Goal: Information Seeking & Learning: Learn about a topic

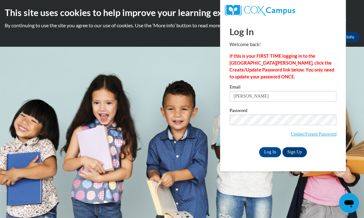
type input "I"
type input "madison06hall@gmail.com"
click at [259, 147] on input "Log In" at bounding box center [270, 152] width 22 height 10
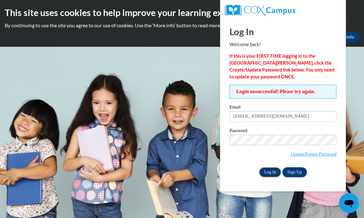
click at [272, 172] on input "Log In" at bounding box center [270, 172] width 22 height 10
click at [302, 116] on input "madison06hall@gmail.com" at bounding box center [282, 116] width 107 height 11
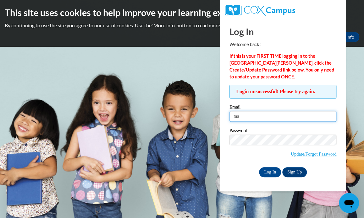
type input "m"
type input "jaila.a.austin@gmail.com"
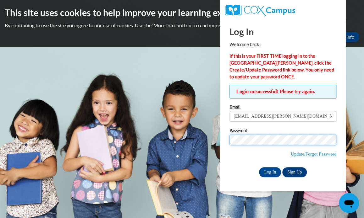
click at [259, 167] on input "Log In" at bounding box center [270, 172] width 22 height 10
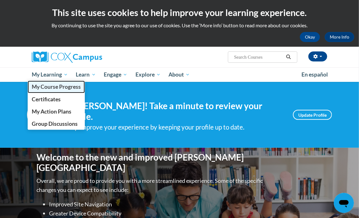
click at [60, 86] on span "My Course Progress" at bounding box center [56, 87] width 49 height 7
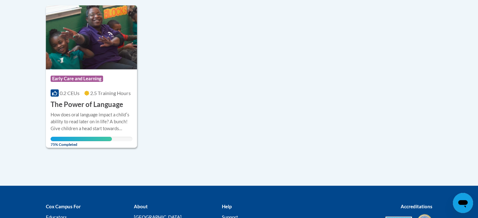
scroll to position [157, 0]
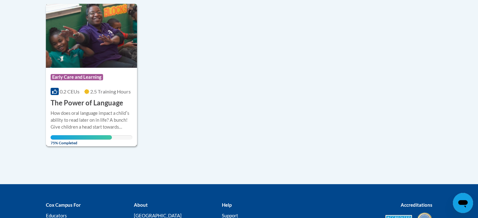
click at [80, 81] on span "Early Care and Learning" at bounding box center [78, 78] width 54 height 8
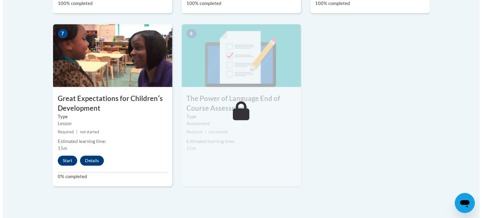
scroll to position [530, 0]
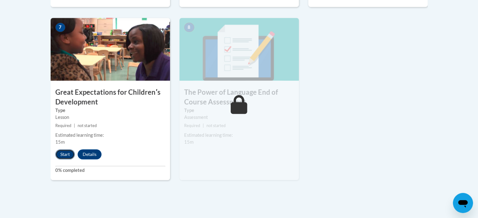
click at [56, 154] on button "Start" at bounding box center [64, 155] width 19 height 10
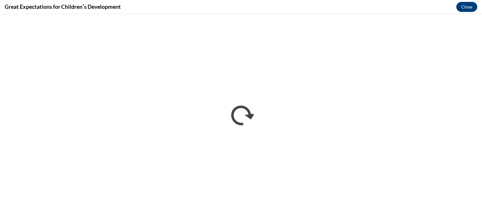
scroll to position [0, 0]
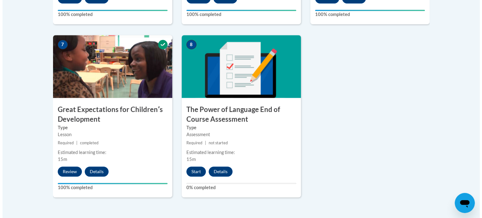
scroll to position [515, 0]
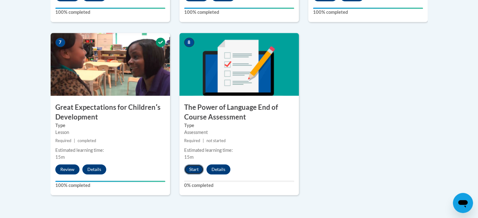
click at [201, 171] on button "Start" at bounding box center [193, 170] width 19 height 10
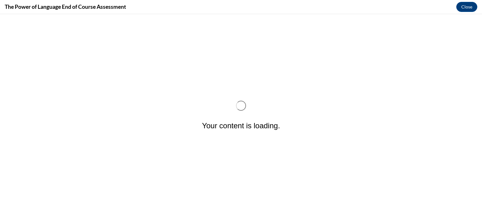
scroll to position [0, 0]
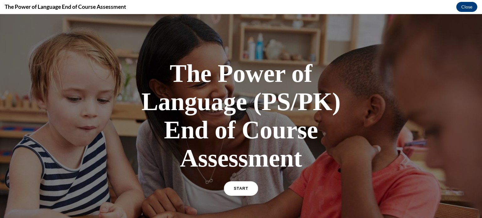
click at [243, 189] on span "START" at bounding box center [241, 189] width 14 height 5
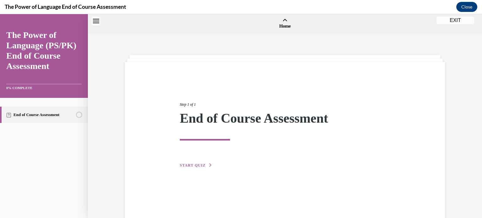
scroll to position [19, 0]
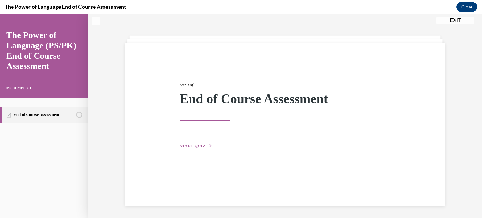
click at [190, 142] on div "Step 1 of 1 End of Course Assessment START QUIZ" at bounding box center [285, 109] width 220 height 82
click at [191, 146] on span "START QUIZ" at bounding box center [193, 146] width 26 height 4
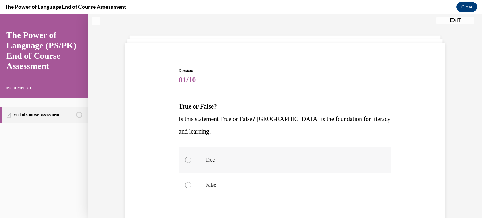
click at [185, 159] on div at bounding box center [188, 160] width 6 height 6
click at [185, 159] on input "True" at bounding box center [188, 160] width 6 height 6
radio input "true"
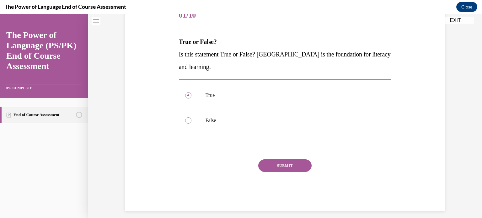
scroll to position [87, 0]
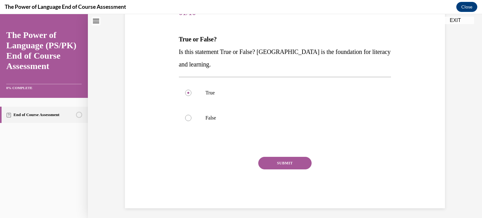
click at [275, 162] on button "SUBMIT" at bounding box center [284, 163] width 53 height 13
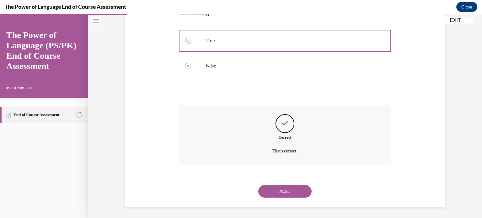
scroll to position [140, 0]
click at [284, 191] on button "NEXT" at bounding box center [284, 190] width 53 height 13
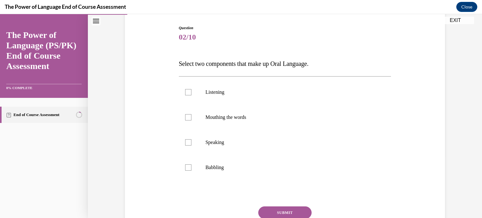
scroll to position [65, 0]
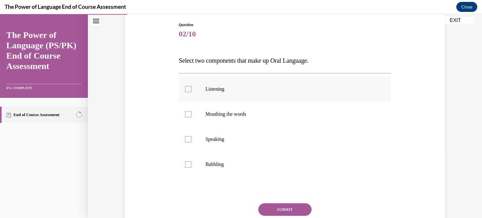
click at [289, 92] on p "Listening" at bounding box center [291, 89] width 170 height 6
click at [192, 92] on input "Listening" at bounding box center [188, 89] width 6 height 6
checkbox input "true"
click at [226, 171] on label "Babbling" at bounding box center [285, 164] width 213 height 25
click at [192, 168] on input "Babbling" at bounding box center [188, 164] width 6 height 6
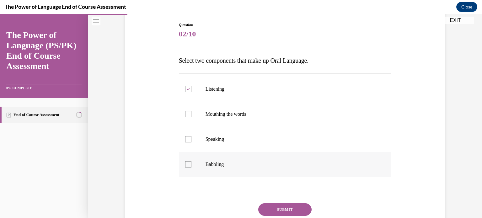
checkbox input "true"
click at [188, 111] on label "Mouthing the words" at bounding box center [285, 114] width 213 height 25
click at [188, 111] on input "Mouthing the words" at bounding box center [188, 114] width 6 height 6
checkbox input "true"
click at [187, 92] on label "Listening" at bounding box center [285, 89] width 213 height 25
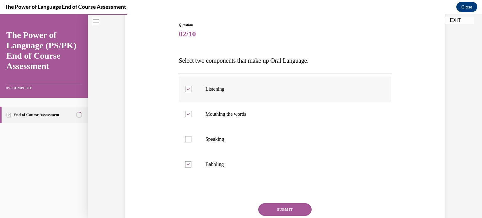
click at [187, 92] on input "Listening" at bounding box center [188, 89] width 6 height 6
checkbox input "false"
click at [389, 157] on div "Question 02/10 Select two components that make up Oral Language. Listening Mout…" at bounding box center [285, 134] width 216 height 242
click at [287, 213] on button "SUBMIT" at bounding box center [284, 210] width 53 height 13
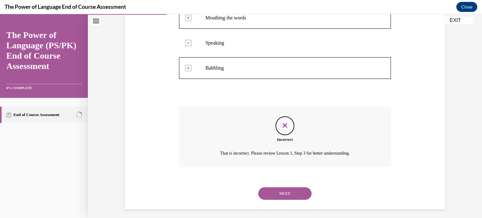
scroll to position [165, 0]
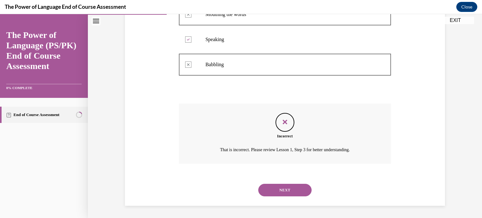
click at [280, 193] on button "NEXT" at bounding box center [284, 190] width 53 height 13
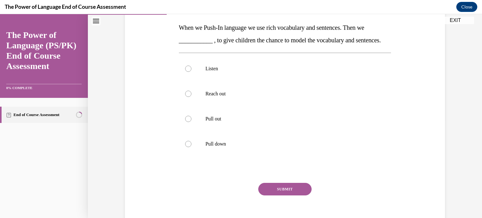
scroll to position [99, 0]
click at [340, 131] on label "Pull out" at bounding box center [285, 118] width 213 height 25
click at [192, 121] on input "Pull out" at bounding box center [188, 118] width 6 height 6
radio input "true"
click at [288, 195] on button "SUBMIT" at bounding box center [284, 188] width 53 height 13
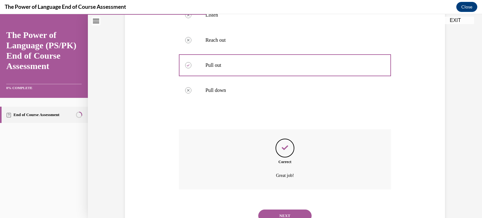
scroll to position [190, 0]
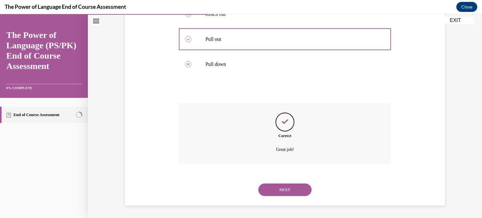
click at [286, 187] on button "NEXT" at bounding box center [284, 190] width 53 height 13
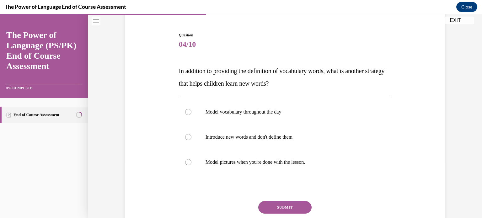
scroll to position [57, 0]
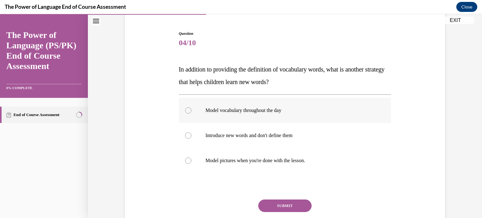
click at [268, 110] on p "Model vocabulary throughout the day" at bounding box center [291, 110] width 170 height 6
click at [192, 110] on input "Model vocabulary throughout the day" at bounding box center [188, 110] width 6 height 6
radio input "true"
click at [291, 201] on button "SUBMIT" at bounding box center [284, 206] width 53 height 13
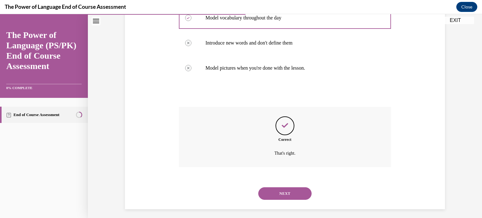
scroll to position [153, 0]
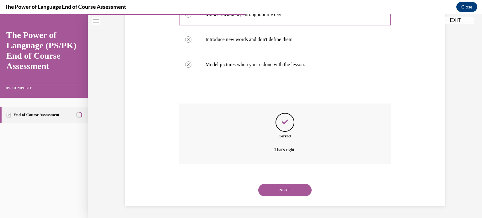
click at [291, 192] on button "NEXT" at bounding box center [284, 190] width 53 height 13
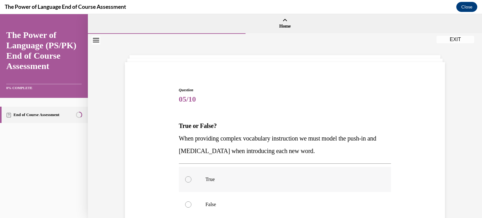
click at [186, 179] on div at bounding box center [188, 180] width 6 height 6
click at [186, 179] on input "True" at bounding box center [188, 180] width 6 height 6
radio input "true"
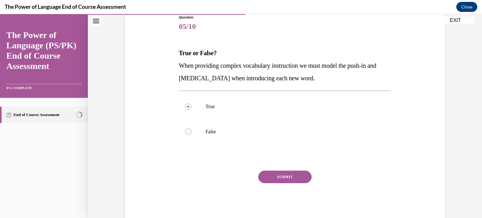
scroll to position [74, 0]
click at [274, 171] on button "SUBMIT" at bounding box center [284, 176] width 53 height 13
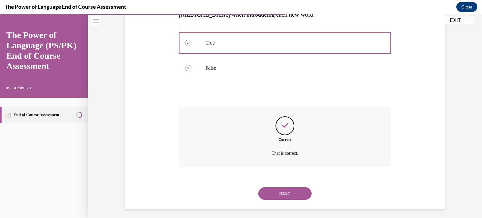
scroll to position [140, 0]
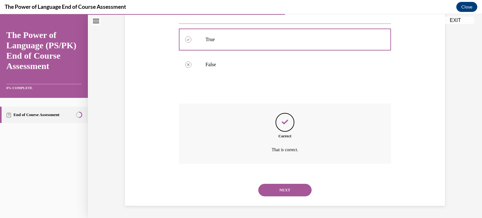
click at [292, 187] on button "NEXT" at bounding box center [284, 190] width 53 height 13
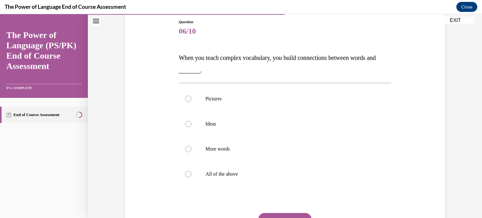
scroll to position [69, 0]
click at [188, 174] on div at bounding box center [188, 173] width 6 height 6
click at [188, 174] on input "All of the above" at bounding box center [188, 173] width 6 height 6
radio input "true"
click at [292, 216] on button "SUBMIT" at bounding box center [284, 218] width 53 height 13
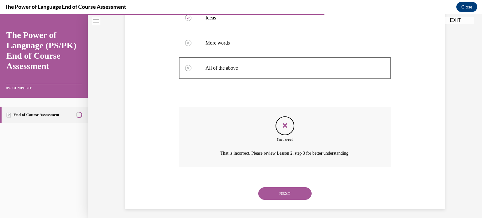
scroll to position [178, 0]
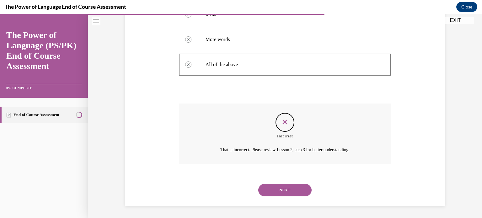
click at [295, 189] on button "NEXT" at bounding box center [284, 190] width 53 height 13
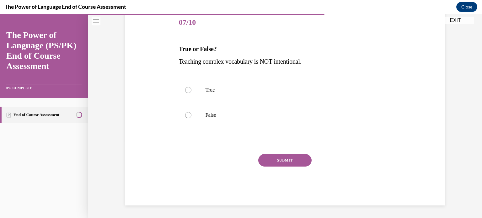
scroll to position [69, 0]
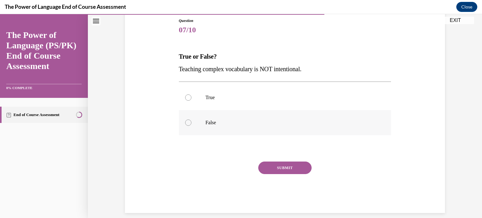
click at [187, 128] on label "False" at bounding box center [285, 122] width 213 height 25
click at [187, 126] on input "False" at bounding box center [188, 123] width 6 height 6
radio input "true"
click at [293, 169] on button "SUBMIT" at bounding box center [284, 168] width 53 height 13
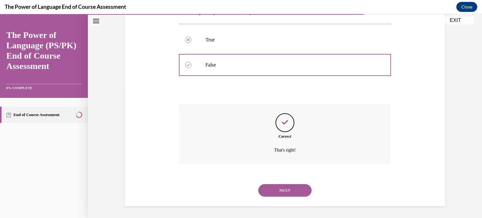
scroll to position [128, 0]
click at [291, 189] on button "NEXT" at bounding box center [284, 190] width 53 height 13
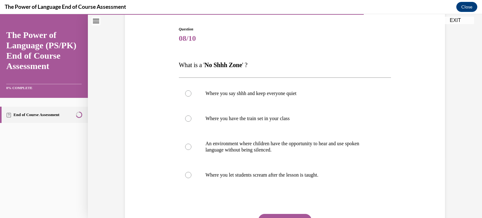
scroll to position [64, 0]
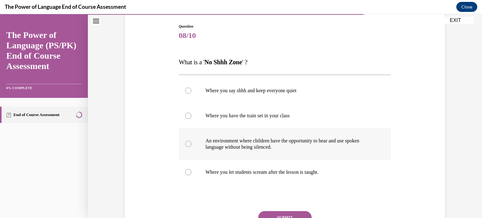
click at [303, 150] on p "An environment where children have the opportunity to hear and use spoken langu…" at bounding box center [291, 144] width 170 height 13
click at [192, 147] on input "An environment where children have the opportunity to hear and use spoken langu…" at bounding box center [188, 144] width 6 height 6
radio input "true"
click at [287, 211] on button "SUBMIT" at bounding box center [284, 217] width 53 height 13
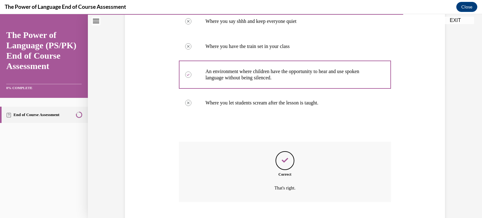
scroll to position [171, 0]
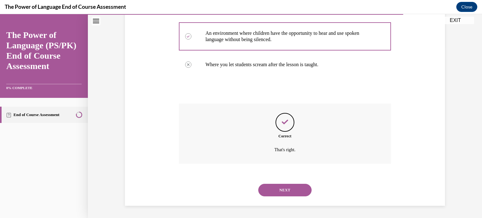
click at [288, 188] on button "NEXT" at bounding box center [284, 190] width 53 height 13
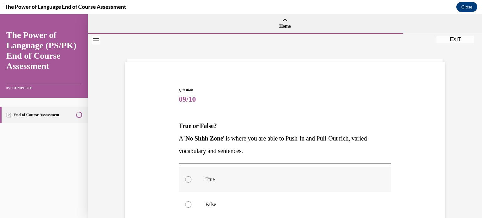
click at [300, 170] on label "True" at bounding box center [285, 179] width 213 height 25
click at [192, 177] on input "True" at bounding box center [188, 180] width 6 height 6
radio input "true"
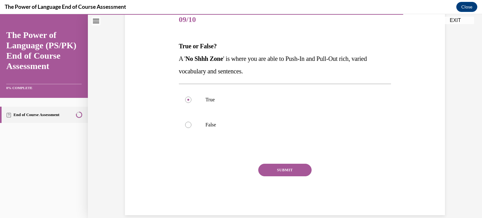
scroll to position [89, 0]
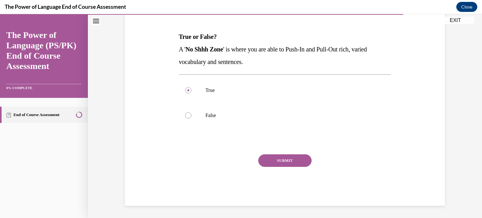
click at [298, 160] on button "SUBMIT" at bounding box center [284, 161] width 53 height 13
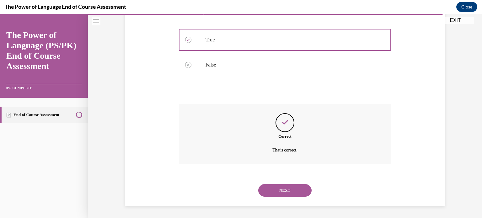
scroll to position [140, 0]
click at [293, 191] on button "NEXT" at bounding box center [284, 190] width 53 height 13
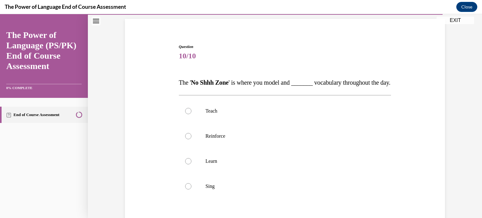
scroll to position [44, 0]
click at [248, 114] on p "Teach" at bounding box center [291, 111] width 170 height 6
click at [192, 114] on input "Teach" at bounding box center [188, 111] width 6 height 6
radio input "true"
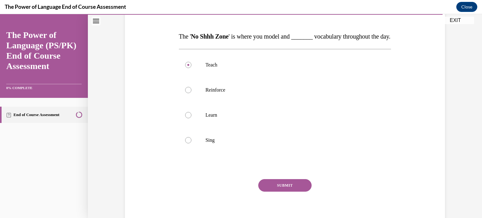
scroll to position [94, 0]
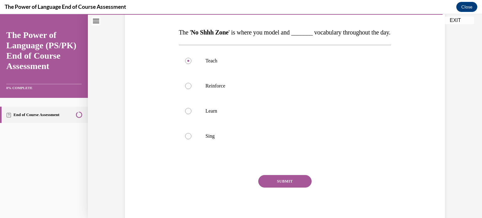
click at [294, 188] on button "SUBMIT" at bounding box center [284, 181] width 53 height 13
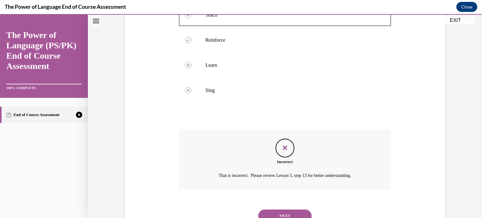
scroll to position [178, 0]
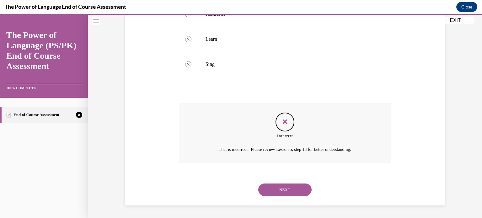
click at [292, 189] on button "NEXT" at bounding box center [284, 190] width 53 height 13
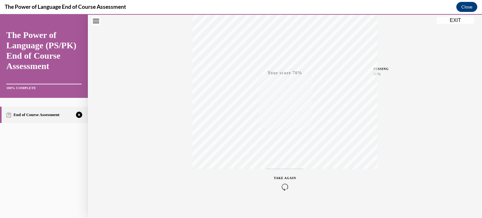
scroll to position [117, 0]
click at [280, 180] on icon "button" at bounding box center [285, 180] width 22 height 7
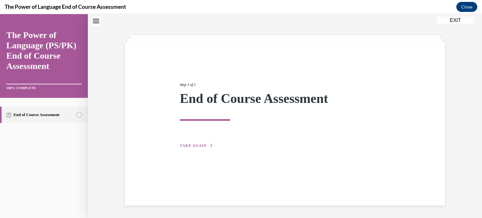
scroll to position [20, 0]
click at [189, 144] on span "TAKE AGAIN" at bounding box center [193, 146] width 27 height 4
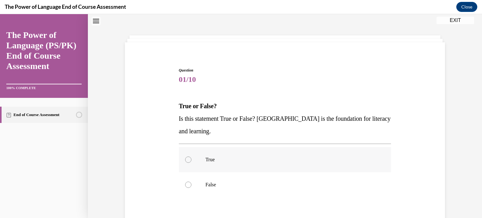
click at [184, 163] on label "True" at bounding box center [285, 159] width 213 height 25
click at [185, 163] on input "True" at bounding box center [188, 160] width 6 height 6
radio input "true"
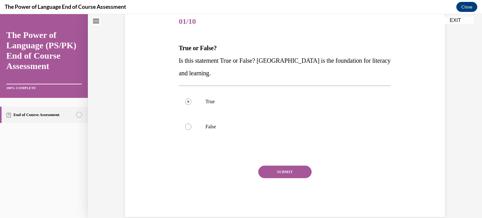
scroll to position [89, 0]
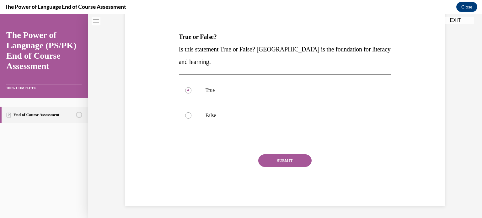
click at [298, 162] on button "SUBMIT" at bounding box center [284, 161] width 53 height 13
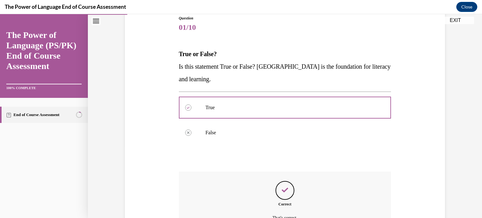
scroll to position [140, 0]
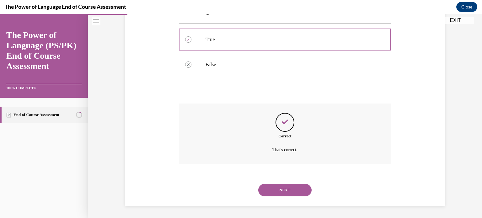
click at [288, 188] on button "NEXT" at bounding box center [284, 190] width 53 height 13
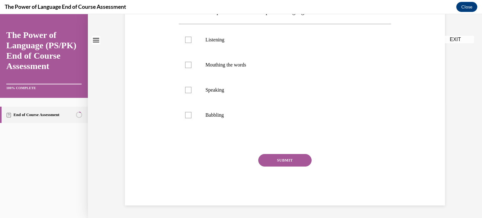
scroll to position [0, 0]
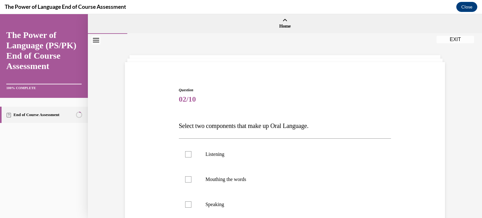
click at [288, 188] on label "Mouthing the words" at bounding box center [285, 179] width 213 height 25
click at [192, 183] on input "Mouthing the words" at bounding box center [188, 180] width 6 height 6
checkbox input "true"
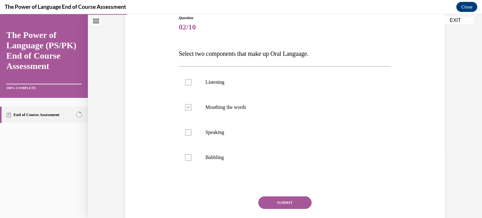
scroll to position [76, 0]
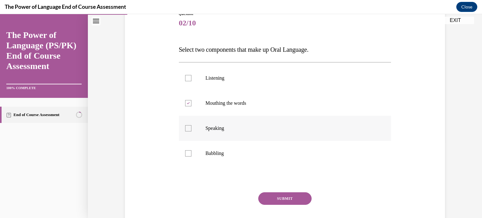
click at [186, 133] on label "Speaking" at bounding box center [285, 128] width 213 height 25
click at [186, 132] on input "Speaking" at bounding box center [188, 128] width 6 height 6
checkbox input "true"
click at [187, 148] on label "Babbling" at bounding box center [285, 153] width 213 height 25
click at [187, 150] on input "Babbling" at bounding box center [188, 153] width 6 height 6
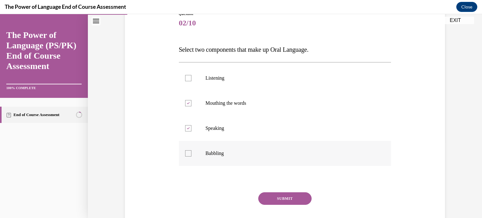
checkbox input "true"
click at [189, 103] on div at bounding box center [188, 103] width 6 height 6
click at [189, 103] on input "Mouthing the words" at bounding box center [188, 103] width 6 height 6
checkbox input "false"
click at [300, 203] on button "SUBMIT" at bounding box center [284, 199] width 53 height 13
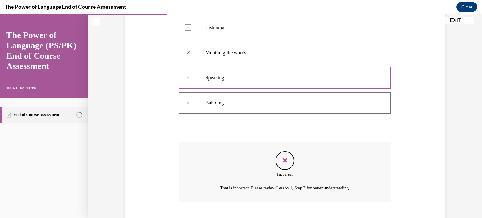
scroll to position [165, 0]
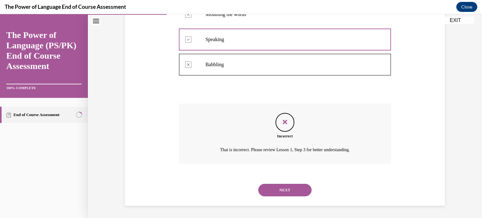
click at [293, 191] on button "NEXT" at bounding box center [284, 190] width 53 height 13
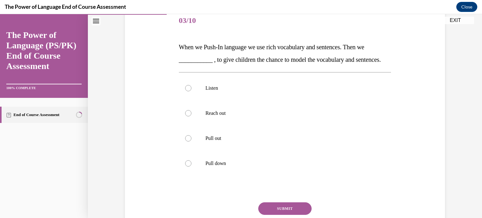
scroll to position [81, 0]
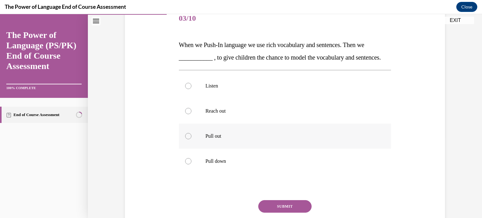
click at [231, 149] on label "Pull out" at bounding box center [285, 136] width 213 height 25
click at [192, 139] on input "Pull out" at bounding box center [188, 136] width 6 height 6
radio input "true"
click at [284, 213] on button "SUBMIT" at bounding box center [284, 206] width 53 height 13
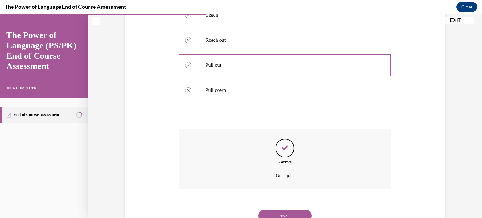
scroll to position [190, 0]
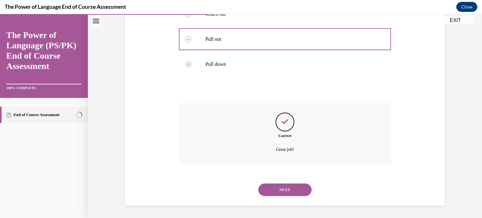
click at [291, 190] on button "NEXT" at bounding box center [284, 190] width 53 height 13
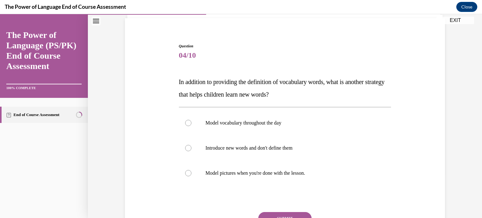
scroll to position [45, 0]
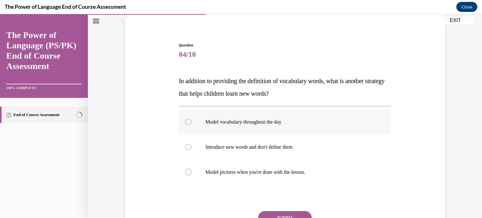
click at [368, 118] on label "Model vocabulary throughout the day" at bounding box center [285, 122] width 213 height 25
click at [192, 119] on input "Model vocabulary throughout the day" at bounding box center [188, 122] width 6 height 6
radio input "true"
click at [286, 215] on button "SUBMIT" at bounding box center [284, 217] width 53 height 13
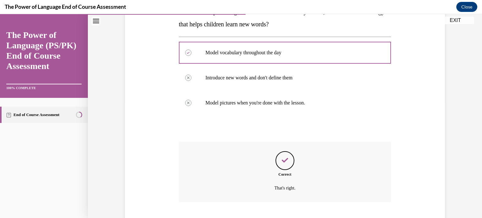
scroll to position [153, 0]
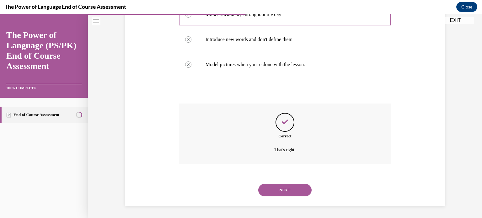
click at [286, 187] on button "NEXT" at bounding box center [284, 190] width 53 height 13
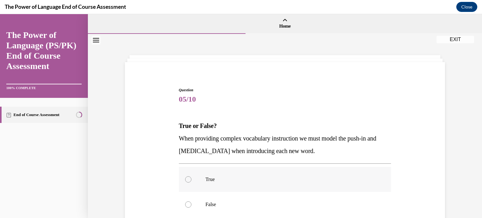
click at [320, 178] on p "True" at bounding box center [291, 180] width 170 height 6
click at [192, 178] on input "True" at bounding box center [188, 180] width 6 height 6
radio input "true"
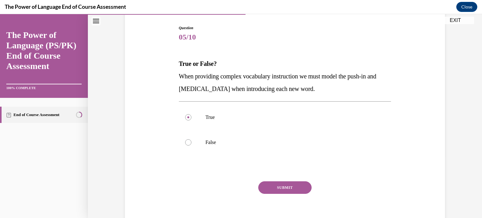
scroll to position [63, 0]
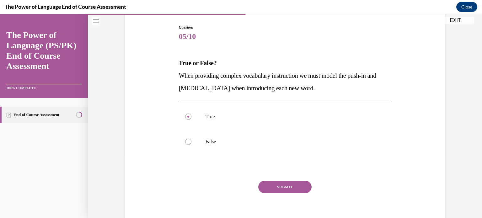
click at [275, 186] on button "SUBMIT" at bounding box center [284, 187] width 53 height 13
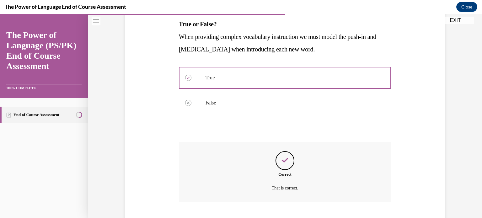
scroll to position [140, 0]
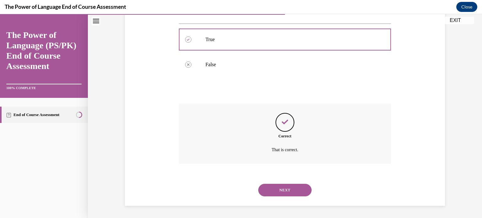
click at [275, 187] on button "NEXT" at bounding box center [284, 190] width 53 height 13
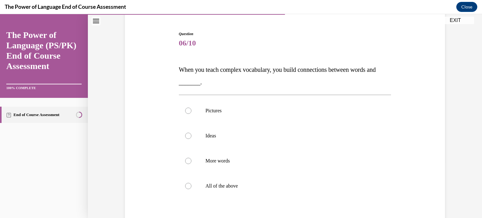
scroll to position [73, 0]
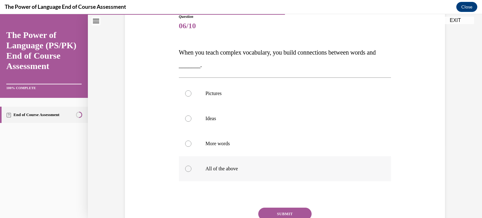
click at [185, 174] on label "All of the above" at bounding box center [285, 168] width 213 height 25
click at [185, 172] on input "All of the above" at bounding box center [188, 169] width 6 height 6
radio input "true"
click at [284, 216] on button "SUBMIT" at bounding box center [284, 214] width 53 height 13
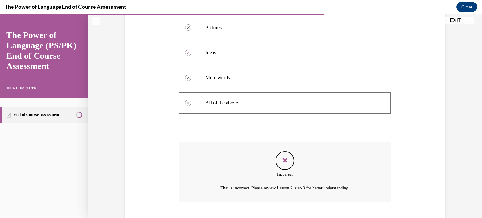
scroll to position [178, 0]
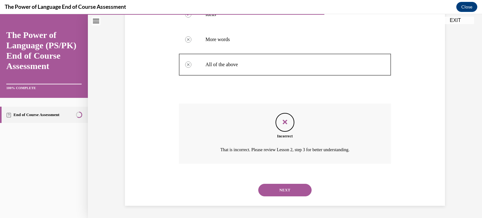
click at [275, 188] on button "NEXT" at bounding box center [284, 190] width 53 height 13
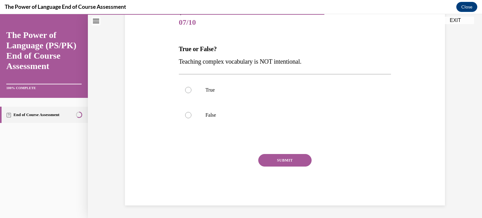
scroll to position [69, 0]
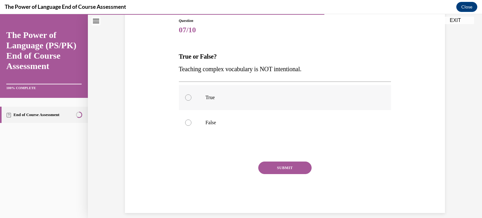
click at [198, 98] on label "True" at bounding box center [285, 97] width 213 height 25
click at [192, 98] on input "True" at bounding box center [188, 98] width 6 height 6
radio input "true"
click at [187, 122] on div at bounding box center [188, 123] width 6 height 6
click at [187, 122] on input "False" at bounding box center [188, 123] width 6 height 6
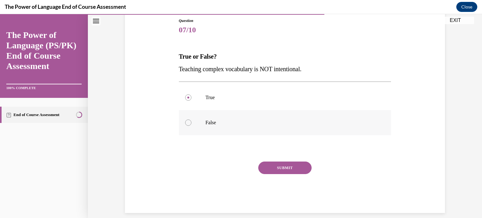
radio input "true"
click at [273, 171] on button "SUBMIT" at bounding box center [284, 168] width 53 height 13
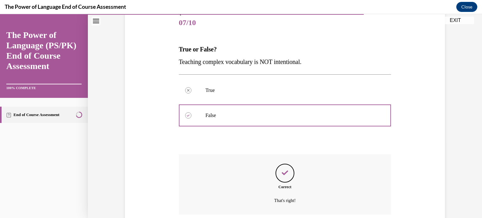
scroll to position [128, 0]
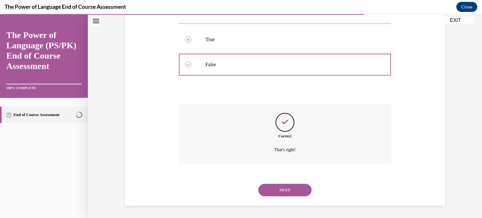
click at [280, 191] on button "NEXT" at bounding box center [284, 190] width 53 height 13
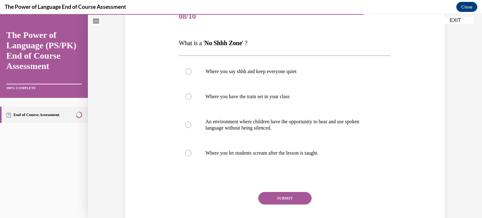
scroll to position [84, 0]
click at [328, 139] on label "An environment where children have the opportunity to hear and use spoken langu…" at bounding box center [285, 124] width 213 height 31
click at [192, 128] on input "An environment where children have the opportunity to hear and use spoken langu…" at bounding box center [188, 124] width 6 height 6
radio input "true"
click at [293, 200] on button "SUBMIT" at bounding box center [284, 198] width 53 height 13
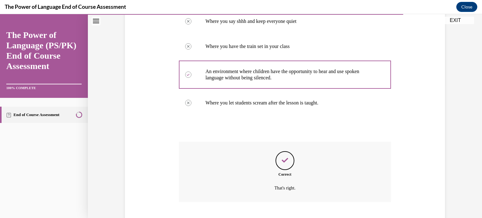
scroll to position [171, 0]
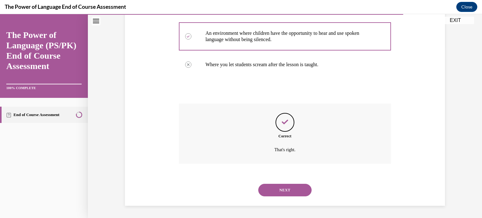
click at [290, 191] on button "NEXT" at bounding box center [284, 190] width 53 height 13
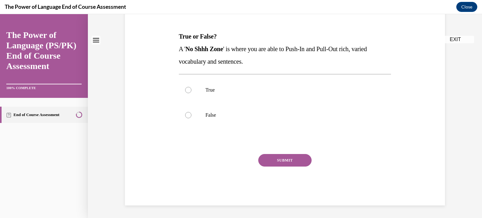
scroll to position [0, 0]
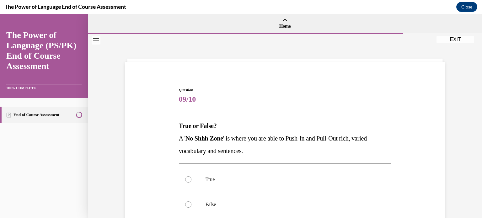
click at [290, 191] on label "True" at bounding box center [285, 179] width 213 height 25
click at [192, 183] on input "True" at bounding box center [188, 180] width 6 height 6
radio input "true"
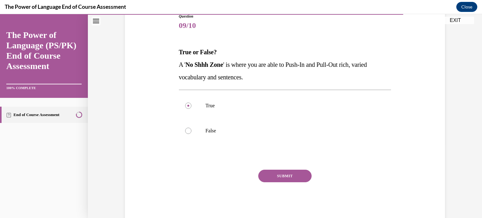
scroll to position [74, 0]
click at [294, 175] on button "SUBMIT" at bounding box center [284, 176] width 53 height 13
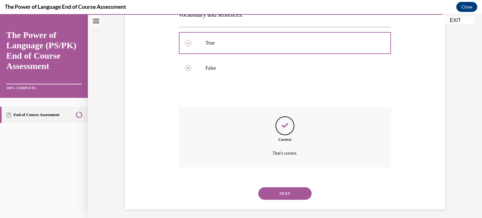
scroll to position [140, 0]
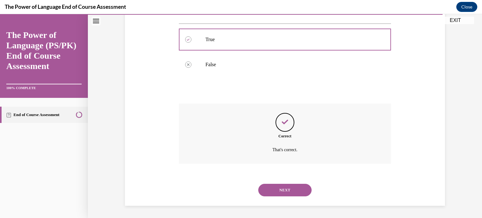
click at [289, 192] on button "NEXT" at bounding box center [284, 190] width 53 height 13
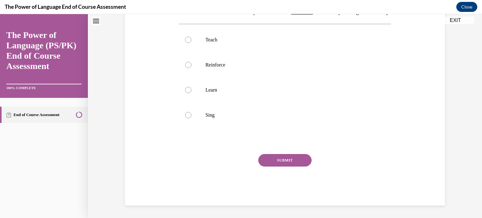
scroll to position [0, 0]
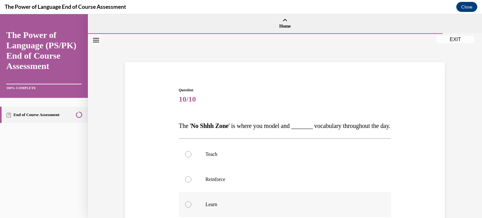
click at [320, 208] on p "Learn" at bounding box center [291, 205] width 170 height 6
click at [192, 208] on input "Learn" at bounding box center [188, 205] width 6 height 6
radio input "true"
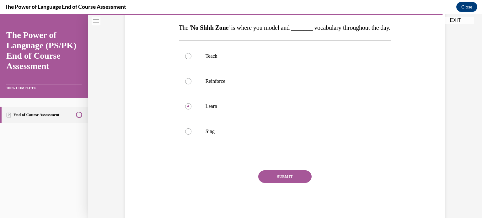
scroll to position [101, 0]
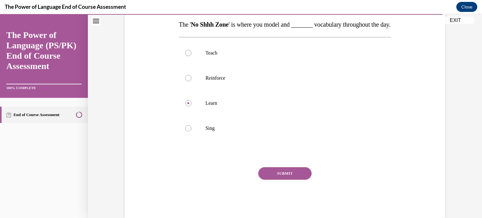
click at [289, 180] on button "SUBMIT" at bounding box center [284, 173] width 53 height 13
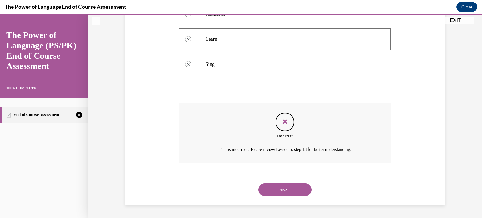
scroll to position [178, 0]
click at [289, 188] on button "NEXT" at bounding box center [284, 190] width 53 height 13
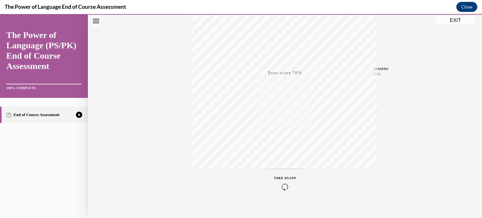
scroll to position [117, 0]
click at [280, 181] on icon "button" at bounding box center [285, 180] width 22 height 7
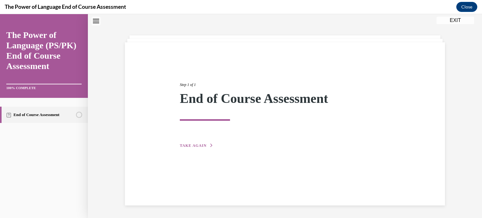
click at [186, 143] on button "TAKE AGAIN" at bounding box center [197, 146] width 34 height 6
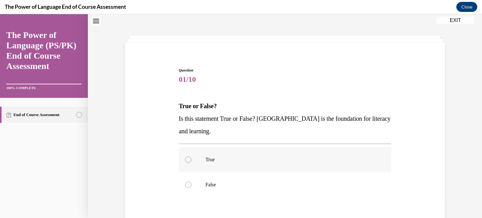
click at [187, 161] on div at bounding box center [188, 160] width 6 height 6
click at [187, 161] on input "True" at bounding box center [188, 160] width 6 height 6
radio input "true"
drag, startPoint x: 480, startPoint y: 100, endPoint x: 433, endPoint y: 182, distance: 94.0
click at [433, 182] on div "Question 01/10 True or False? Is this statement True or False? Oral Language is…" at bounding box center [285, 162] width 324 height 227
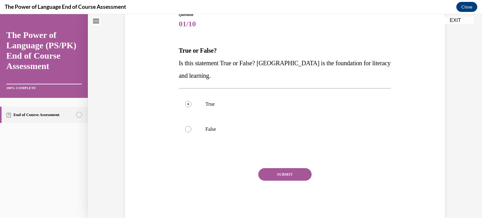
scroll to position [75, 0]
click at [298, 171] on button "SUBMIT" at bounding box center [284, 174] width 53 height 13
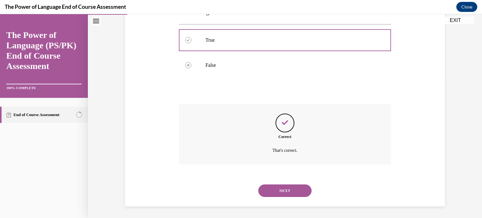
scroll to position [140, 0]
click at [290, 188] on button "NEXT" at bounding box center [284, 190] width 53 height 13
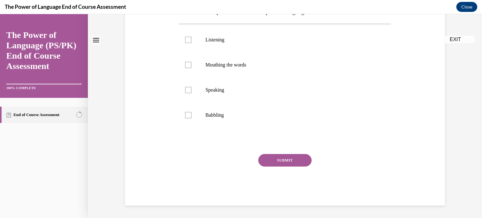
scroll to position [0, 0]
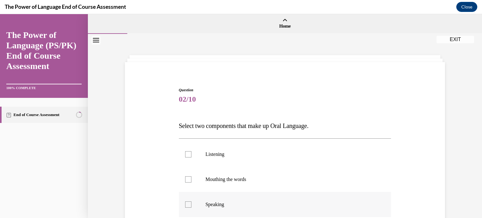
click at [282, 204] on p "Speaking" at bounding box center [291, 205] width 170 height 6
click at [192, 204] on input "Speaking" at bounding box center [188, 205] width 6 height 6
checkbox input "true"
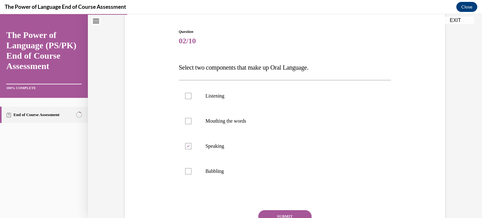
scroll to position [62, 0]
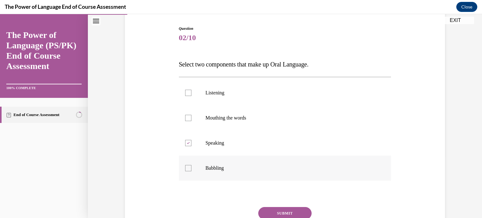
click at [190, 169] on label "Babbling" at bounding box center [285, 168] width 213 height 25
click at [190, 169] on input "Babbling" at bounding box center [188, 168] width 6 height 6
checkbox input "true"
click at [285, 209] on button "SUBMIT" at bounding box center [284, 213] width 53 height 13
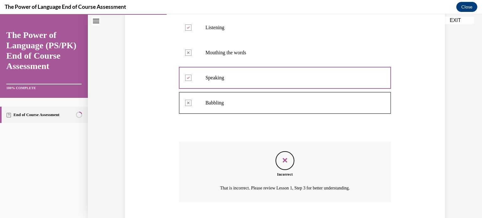
scroll to position [165, 0]
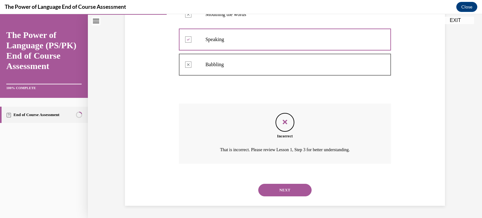
click at [283, 192] on button "NEXT" at bounding box center [284, 190] width 53 height 13
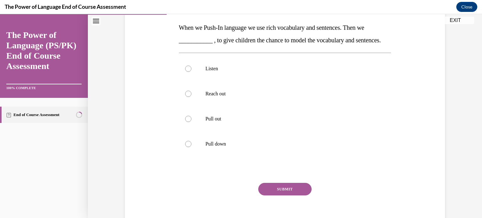
scroll to position [100, 0]
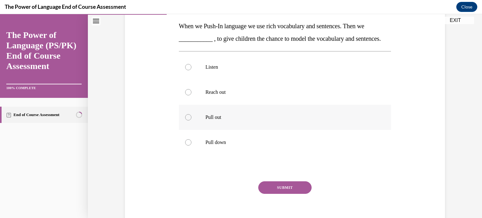
click at [309, 126] on label "Pull out" at bounding box center [285, 117] width 213 height 25
click at [192, 121] on input "Pull out" at bounding box center [188, 117] width 6 height 6
radio input "true"
click at [293, 194] on button "SUBMIT" at bounding box center [284, 188] width 53 height 13
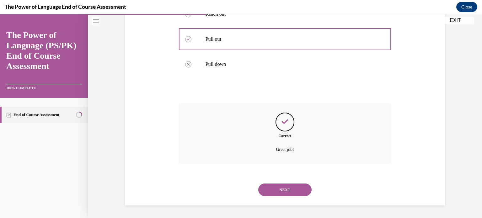
scroll to position [190, 0]
click at [293, 193] on button "NEXT" at bounding box center [284, 190] width 53 height 13
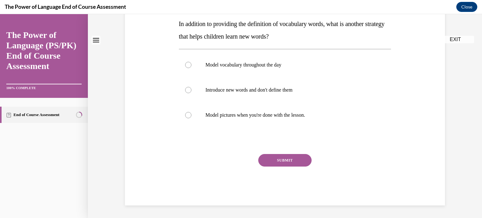
scroll to position [0, 0]
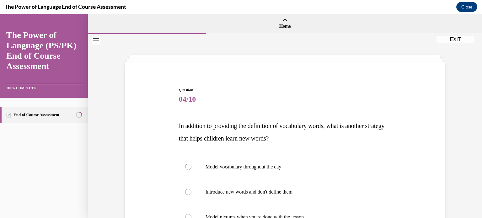
drag, startPoint x: 481, startPoint y: 133, endPoint x: 285, endPoint y: 53, distance: 211.5
click at [285, 53] on div "Question 04/10 In addition to providing the definition of vocabulary words, wha…" at bounding box center [285, 177] width 394 height 286
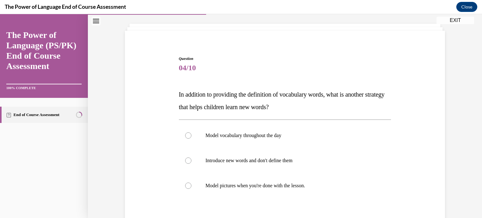
scroll to position [33, 0]
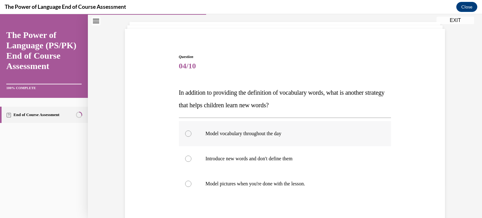
click at [283, 138] on label "Model vocabulary throughout the day" at bounding box center [285, 133] width 213 height 25
click at [192, 137] on input "Model vocabulary throughout the day" at bounding box center [188, 134] width 6 height 6
radio input "true"
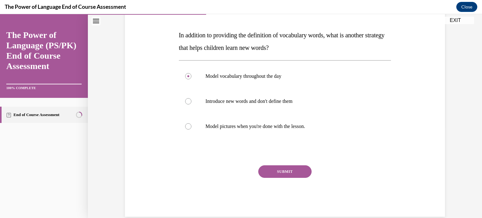
scroll to position [100, 0]
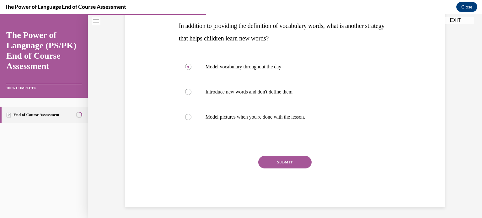
click at [298, 166] on button "SUBMIT" at bounding box center [284, 162] width 53 height 13
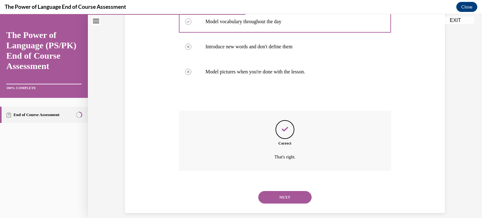
scroll to position [153, 0]
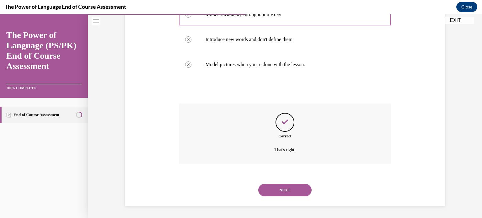
click at [287, 192] on button "NEXT" at bounding box center [284, 190] width 53 height 13
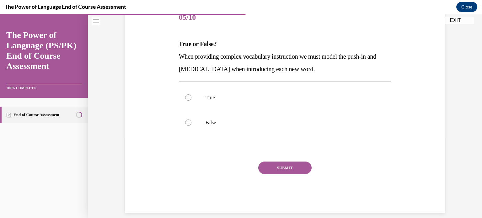
scroll to position [82, 0]
click at [190, 101] on label "True" at bounding box center [285, 97] width 213 height 25
click at [190, 101] on input "True" at bounding box center [188, 98] width 6 height 6
radio input "true"
click at [293, 171] on button "SUBMIT" at bounding box center [284, 168] width 53 height 13
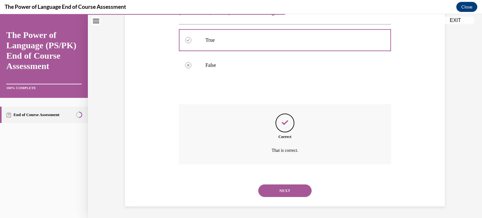
scroll to position [140, 0]
click at [287, 194] on button "NEXT" at bounding box center [284, 190] width 53 height 13
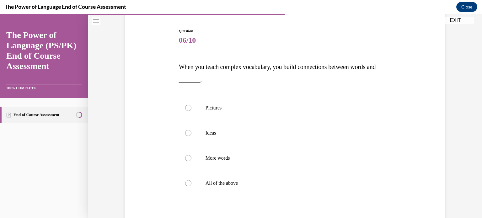
scroll to position [60, 0]
click at [317, 148] on label "More words" at bounding box center [285, 157] width 213 height 25
click at [192, 155] on input "More words" at bounding box center [188, 158] width 6 height 6
radio input "true"
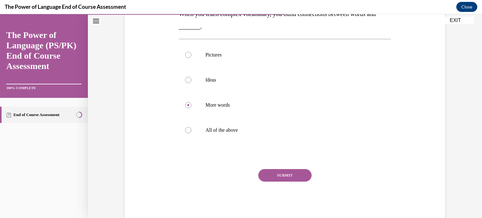
scroll to position [127, 0]
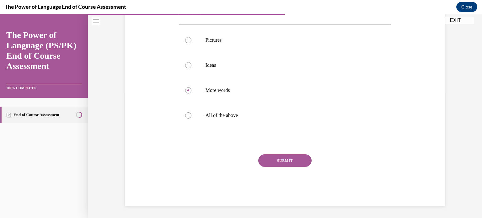
click at [297, 158] on button "SUBMIT" at bounding box center [284, 161] width 53 height 13
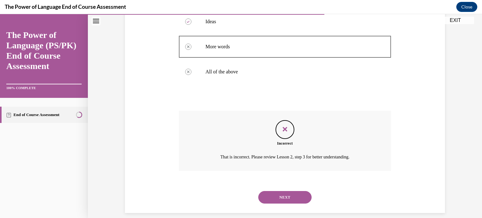
scroll to position [178, 0]
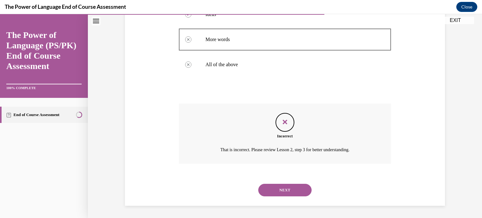
click at [280, 122] on icon "Feedback" at bounding box center [284, 121] width 9 height 9
click at [278, 193] on button "NEXT" at bounding box center [284, 190] width 53 height 13
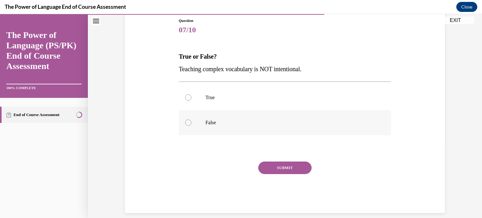
click at [191, 125] on label "False" at bounding box center [285, 122] width 213 height 25
click at [191, 125] on input "False" at bounding box center [188, 123] width 6 height 6
radio input "true"
click at [285, 168] on button "SUBMIT" at bounding box center [284, 168] width 53 height 13
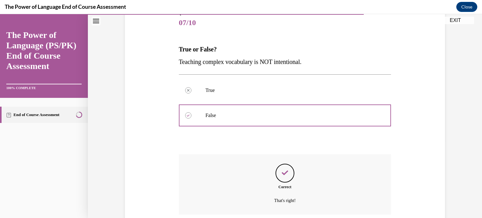
scroll to position [128, 0]
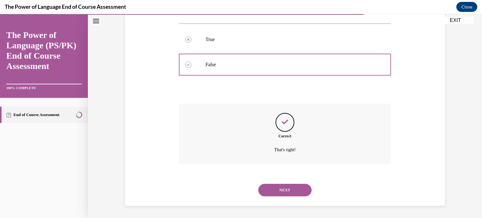
click at [285, 187] on button "NEXT" at bounding box center [284, 190] width 53 height 13
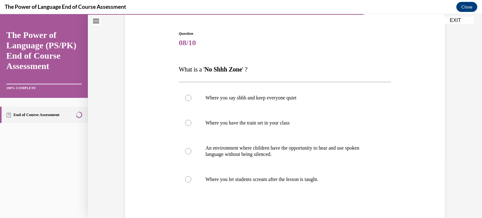
scroll to position [58, 0]
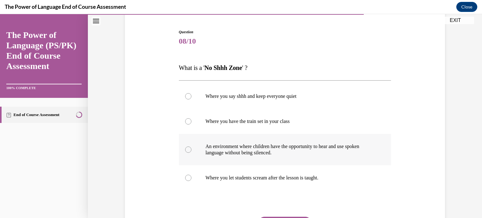
click at [320, 150] on p "An environment where children have the opportunity to hear and use spoken langu…" at bounding box center [291, 150] width 170 height 13
click at [192, 150] on input "An environment where children have the opportunity to hear and use spoken langu…" at bounding box center [188, 150] width 6 height 6
radio input "true"
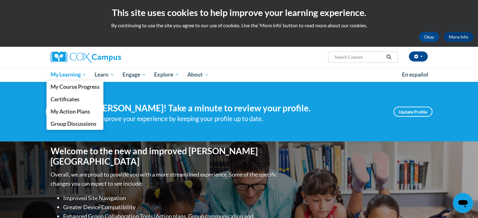
click at [66, 76] on span "My Learning" at bounding box center [68, 75] width 36 height 8
click at [70, 89] on span "My Course Progress" at bounding box center [74, 87] width 49 height 7
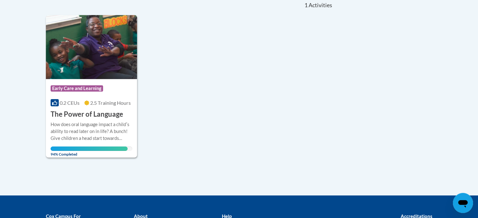
scroll to position [150, 0]
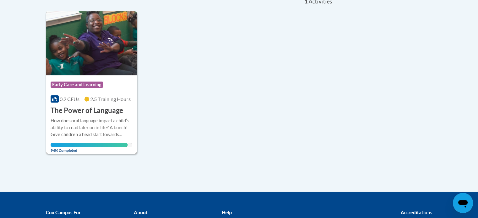
click at [93, 129] on div "How does oral language impact a childʹs ability to read later on in life? A bun…" at bounding box center [92, 127] width 82 height 21
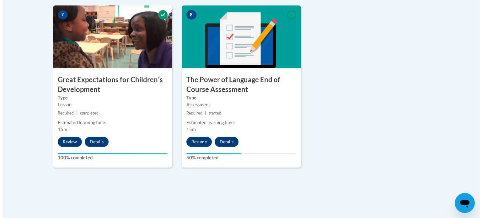
scroll to position [551, 0]
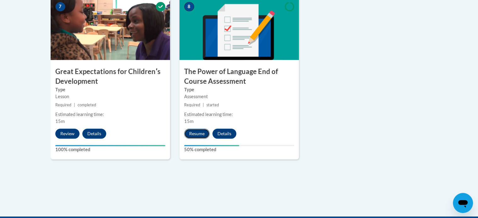
click at [202, 135] on button "Resume" at bounding box center [196, 134] width 25 height 10
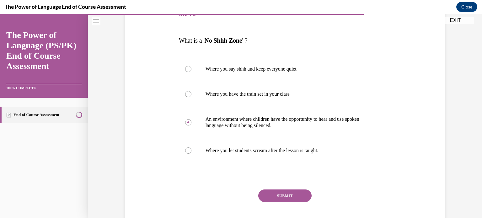
scroll to position [88, 0]
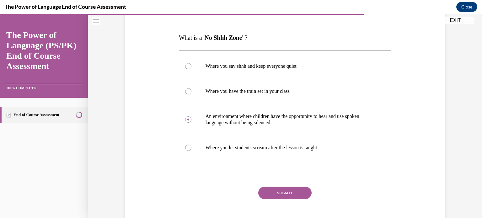
click at [294, 191] on button "SUBMIT" at bounding box center [284, 193] width 53 height 13
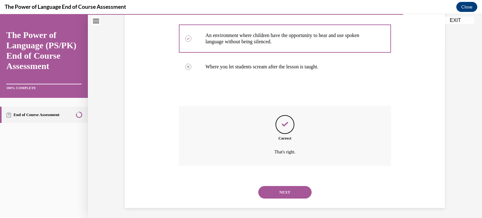
scroll to position [171, 0]
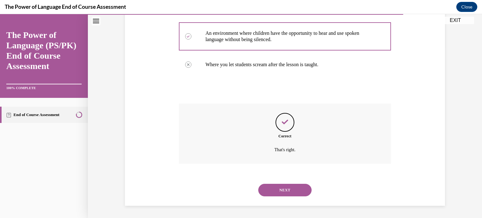
click at [286, 195] on button "NEXT" at bounding box center [284, 190] width 53 height 13
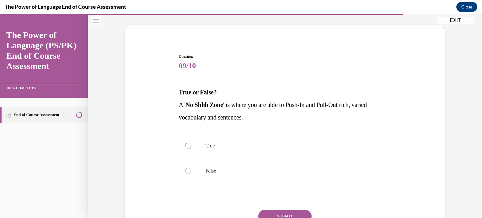
scroll to position [37, 0]
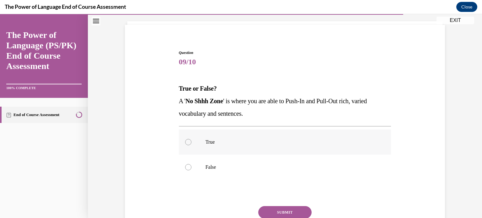
click at [249, 143] on p "True" at bounding box center [291, 142] width 170 height 6
click at [192, 143] on input "True" at bounding box center [188, 142] width 6 height 6
radio input "true"
click at [285, 209] on button "SUBMIT" at bounding box center [284, 212] width 53 height 13
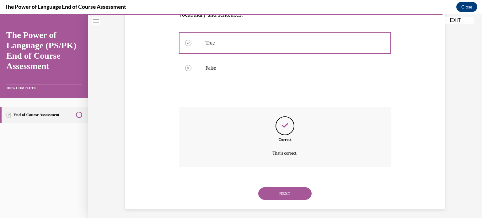
scroll to position [140, 0]
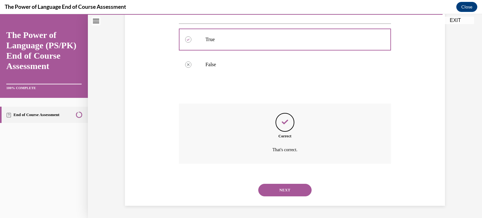
click at [286, 191] on button "NEXT" at bounding box center [284, 190] width 53 height 13
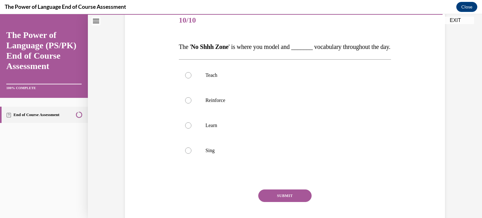
scroll to position [81, 0]
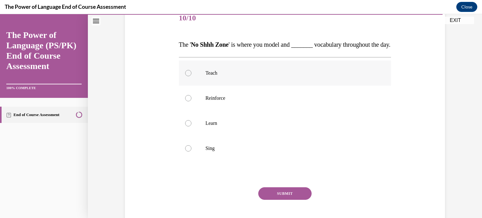
click at [194, 83] on label "Teach" at bounding box center [285, 73] width 213 height 25
click at [192, 76] on input "Teach" at bounding box center [188, 73] width 6 height 6
radio input "true"
click at [278, 200] on button "SUBMIT" at bounding box center [284, 194] width 53 height 13
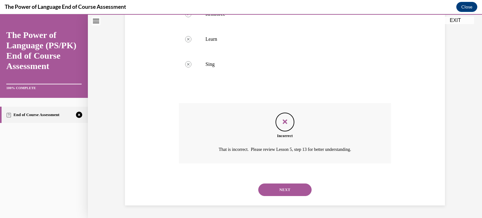
scroll to position [178, 0]
click at [293, 190] on button "NEXT" at bounding box center [284, 190] width 53 height 13
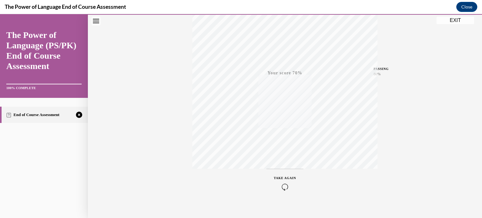
scroll to position [117, 0]
click at [280, 177] on icon "button" at bounding box center [285, 180] width 22 height 7
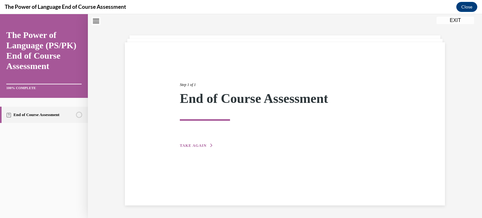
scroll to position [20, 0]
click at [182, 146] on span "TAKE AGAIN" at bounding box center [193, 146] width 27 height 4
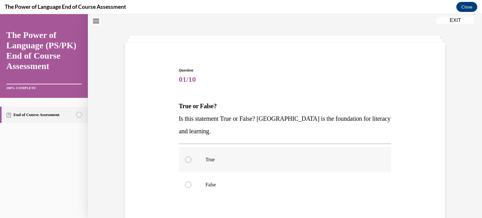
click at [190, 164] on label "True" at bounding box center [285, 159] width 213 height 25
click at [190, 163] on input "True" at bounding box center [188, 160] width 6 height 6
radio input "true"
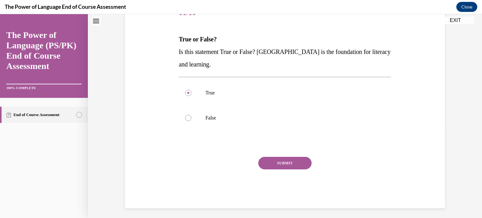
scroll to position [88, 0]
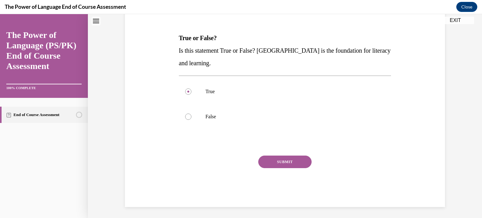
click at [288, 163] on button "SUBMIT" at bounding box center [284, 162] width 53 height 13
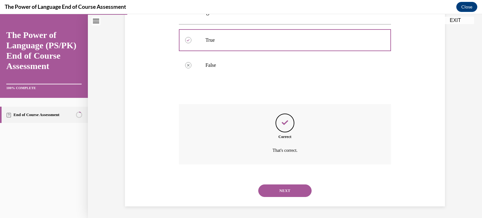
scroll to position [140, 0]
click at [284, 192] on button "NEXT" at bounding box center [284, 190] width 53 height 13
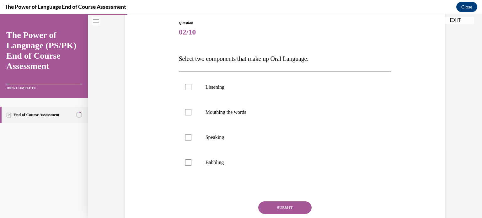
scroll to position [71, 0]
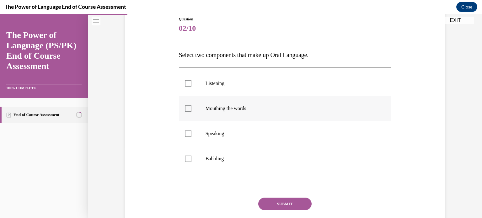
click at [243, 104] on label "Mouthing the words" at bounding box center [285, 108] width 213 height 25
click at [192, 106] on input "Mouthing the words" at bounding box center [188, 109] width 6 height 6
checkbox input "true"
click at [241, 160] on p "Babbling" at bounding box center [291, 159] width 170 height 6
click at [192, 160] on input "Babbling" at bounding box center [188, 159] width 6 height 6
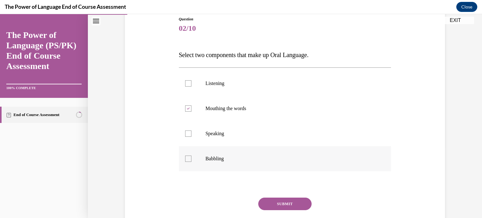
checkbox input "true"
click at [286, 206] on button "SUBMIT" at bounding box center [284, 204] width 53 height 13
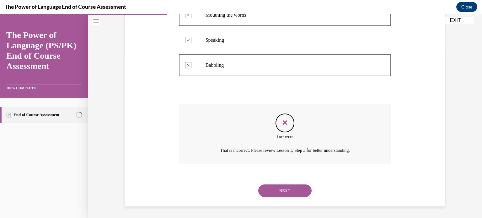
scroll to position [165, 0]
click at [286, 193] on button "NEXT" at bounding box center [284, 190] width 53 height 13
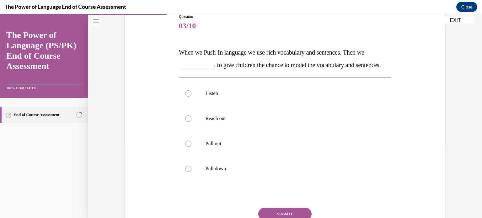
scroll to position [77, 0]
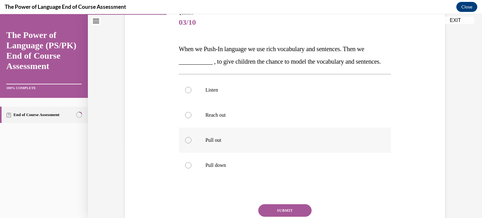
click at [242, 144] on p "Pull out" at bounding box center [291, 140] width 170 height 6
click at [192, 144] on input "Pull out" at bounding box center [188, 140] width 6 height 6
radio input "true"
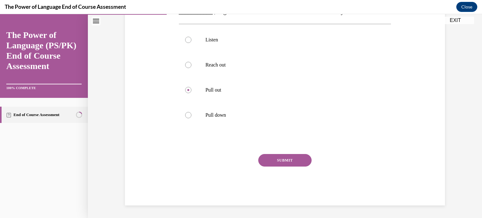
scroll to position [139, 0]
click at [293, 163] on button "SUBMIT" at bounding box center [284, 160] width 53 height 13
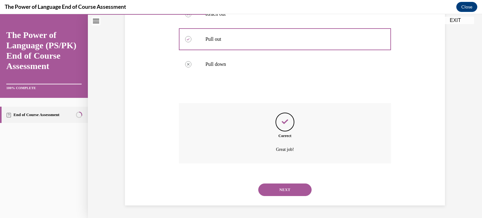
scroll to position [190, 0]
click at [291, 185] on button "NEXT" at bounding box center [284, 190] width 53 height 13
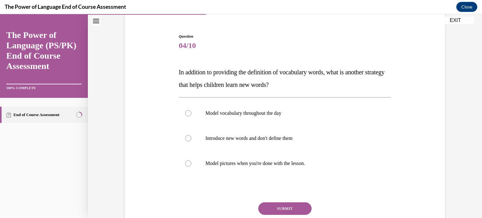
scroll to position [55, 0]
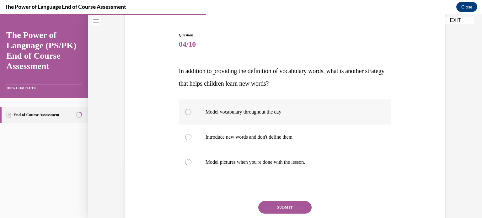
click at [320, 119] on label "Model vocabulary throughout the day" at bounding box center [285, 112] width 213 height 25
click at [192, 115] on input "Model vocabulary throughout the day" at bounding box center [188, 112] width 6 height 6
radio input "true"
click at [279, 208] on button "SUBMIT" at bounding box center [284, 207] width 53 height 13
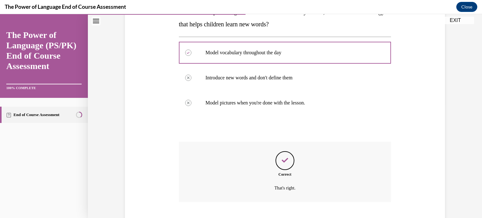
scroll to position [153, 0]
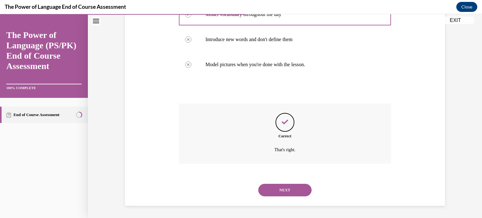
click at [277, 194] on button "NEXT" at bounding box center [284, 190] width 53 height 13
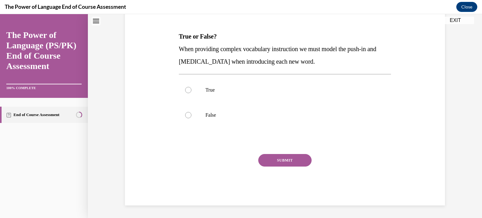
scroll to position [0, 0]
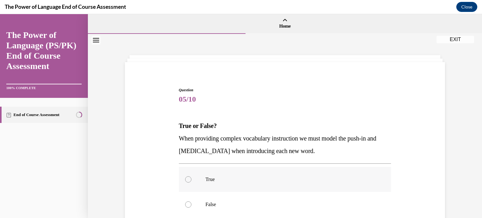
click at [280, 179] on p "True" at bounding box center [291, 180] width 170 height 6
click at [192, 179] on input "True" at bounding box center [188, 180] width 6 height 6
radio input "true"
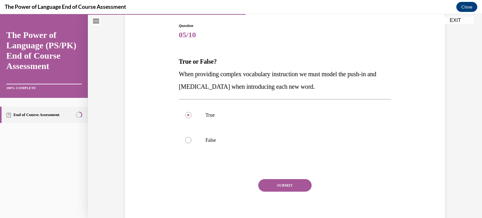
scroll to position [72, 0]
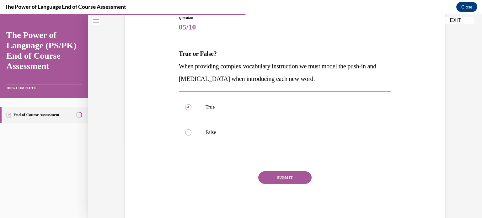
click at [293, 182] on button "SUBMIT" at bounding box center [284, 177] width 53 height 13
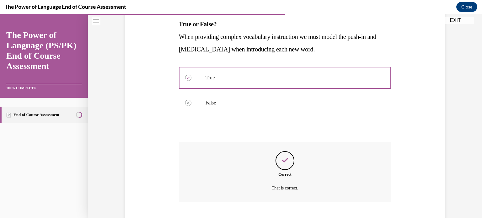
scroll to position [140, 0]
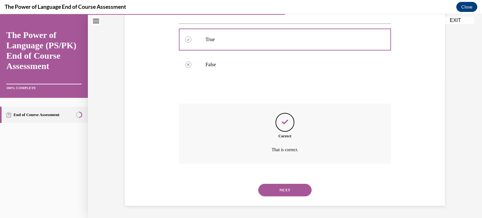
click at [288, 188] on button "NEXT" at bounding box center [284, 190] width 53 height 13
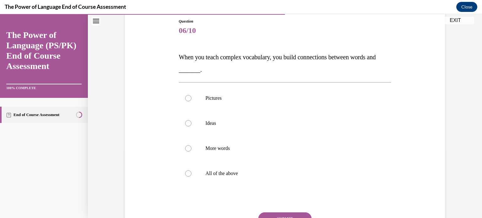
scroll to position [70, 0]
click at [224, 151] on label "More words" at bounding box center [285, 147] width 213 height 25
click at [192, 151] on input "More words" at bounding box center [188, 147] width 6 height 6
radio input "true"
click at [278, 215] on button "SUBMIT" at bounding box center [284, 218] width 53 height 13
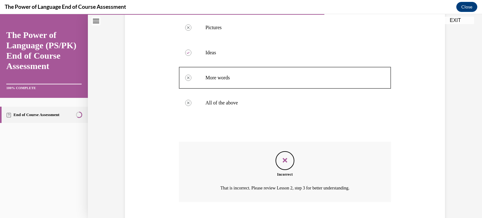
scroll to position [178, 0]
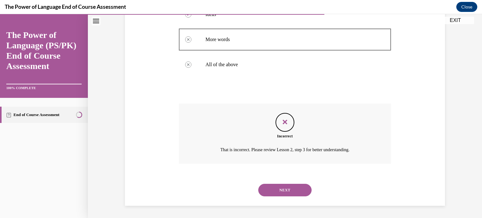
click at [291, 191] on button "NEXT" at bounding box center [284, 190] width 53 height 13
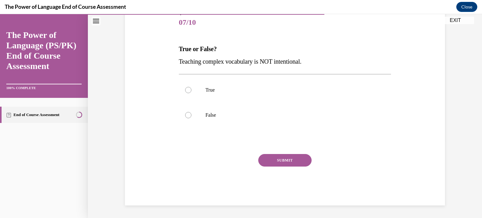
scroll to position [69, 0]
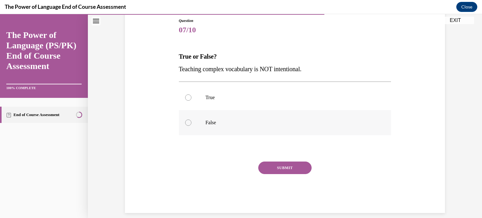
click at [213, 122] on p "False" at bounding box center [291, 123] width 170 height 6
click at [192, 122] on input "False" at bounding box center [188, 123] width 6 height 6
radio input "true"
click at [285, 164] on button "SUBMIT" at bounding box center [284, 168] width 53 height 13
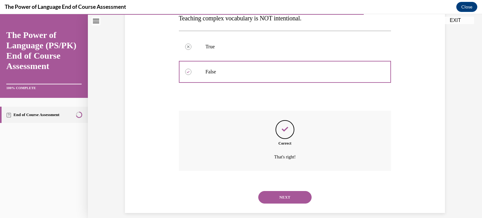
scroll to position [128, 0]
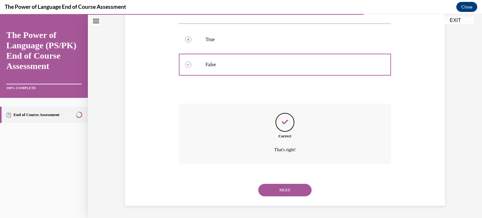
click at [285, 191] on button "NEXT" at bounding box center [284, 190] width 53 height 13
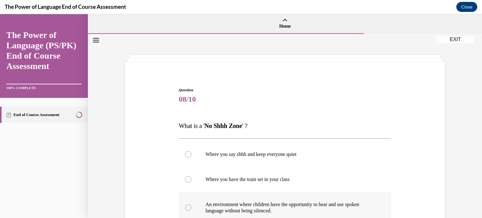
click at [278, 204] on p "An environment where children have the opportunity to hear and use spoken langu…" at bounding box center [291, 208] width 170 height 13
click at [192, 205] on input "An environment where children have the opportunity to hear and use spoken langu…" at bounding box center [188, 208] width 6 height 6
radio input "true"
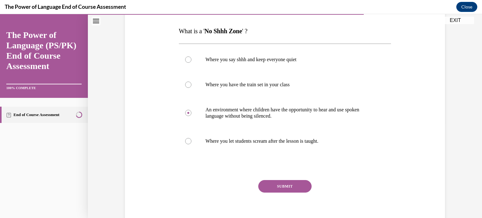
scroll to position [97, 0]
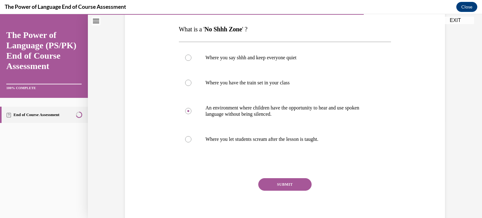
click at [282, 184] on button "SUBMIT" at bounding box center [284, 184] width 53 height 13
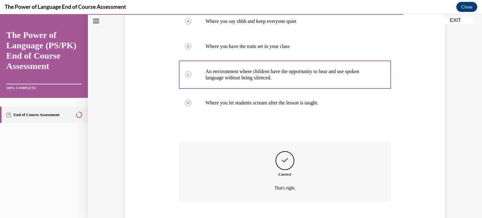
scroll to position [171, 0]
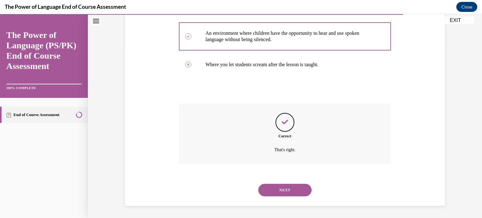
click at [283, 191] on button "NEXT" at bounding box center [284, 190] width 53 height 13
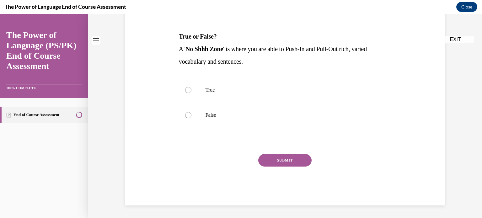
scroll to position [0, 0]
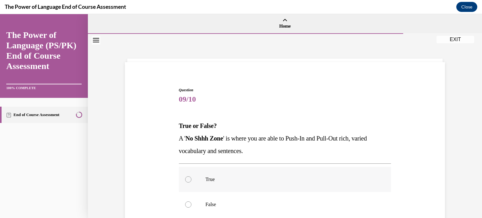
click at [264, 189] on label "True" at bounding box center [285, 179] width 213 height 25
click at [192, 183] on input "True" at bounding box center [188, 180] width 6 height 6
radio input "true"
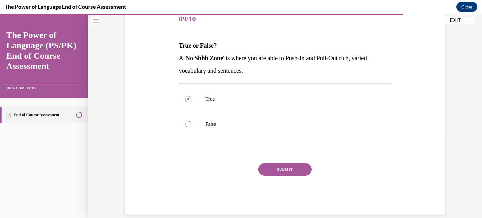
scroll to position [84, 0]
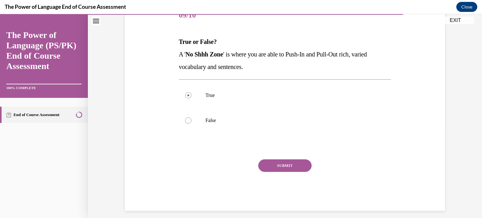
click at [305, 167] on button "SUBMIT" at bounding box center [284, 166] width 53 height 13
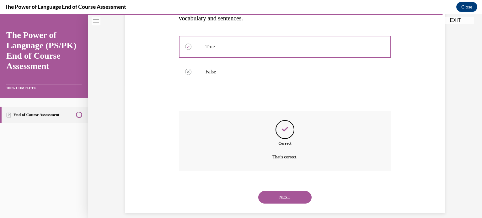
scroll to position [140, 0]
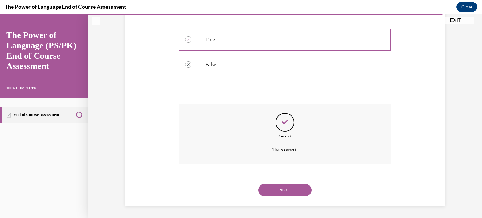
click at [290, 194] on button "NEXT" at bounding box center [284, 190] width 53 height 13
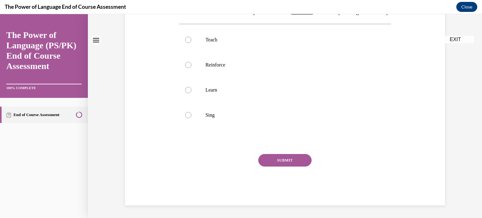
scroll to position [0, 0]
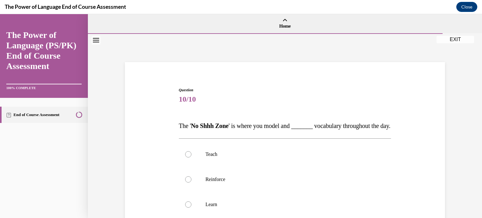
click at [389, 159] on div "Question 10/10 The ' No Shhh Zone ' is where you model and _______ vocabulary t…" at bounding box center [285, 199] width 216 height 242
click at [376, 167] on label "Teach" at bounding box center [285, 154] width 213 height 25
click at [192, 158] on input "Teach" at bounding box center [188, 154] width 6 height 6
radio input "true"
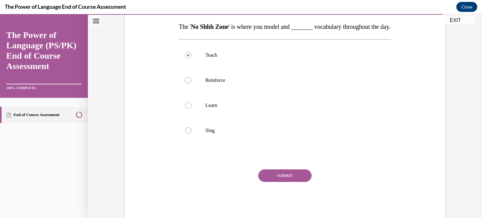
scroll to position [104, 0]
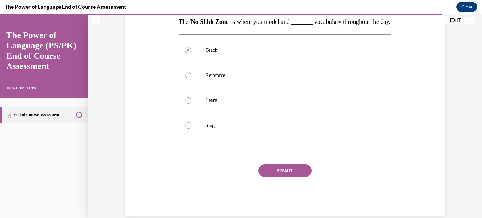
click at [281, 177] on button "SUBMIT" at bounding box center [284, 171] width 53 height 13
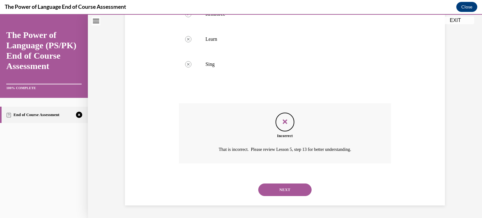
scroll to position [178, 0]
click at [282, 191] on button "NEXT" at bounding box center [284, 190] width 53 height 13
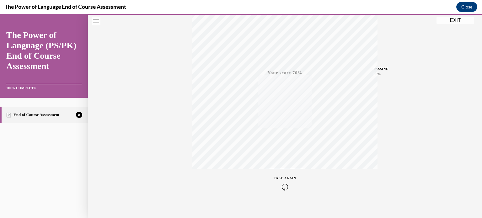
scroll to position [117, 0]
click at [281, 179] on icon "button" at bounding box center [285, 180] width 22 height 7
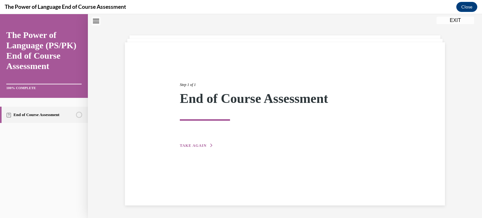
scroll to position [20, 0]
click at [190, 143] on button "TAKE AGAIN" at bounding box center [197, 146] width 34 height 6
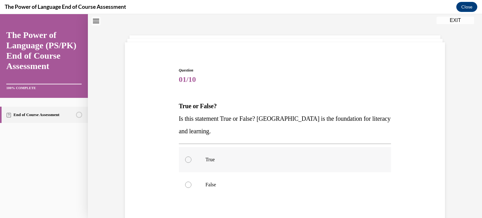
click at [186, 159] on div at bounding box center [188, 160] width 6 height 6
click at [186, 159] on input "True" at bounding box center [188, 160] width 6 height 6
radio input "true"
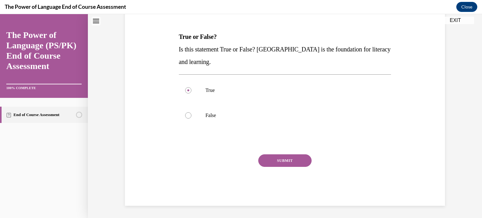
click at [294, 162] on button "SUBMIT" at bounding box center [284, 161] width 53 height 13
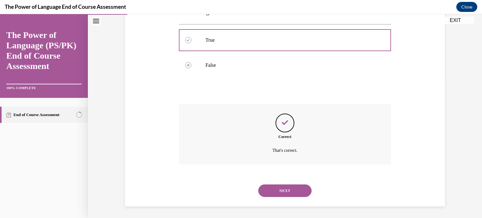
scroll to position [140, 0]
click at [285, 189] on button "NEXT" at bounding box center [284, 190] width 53 height 13
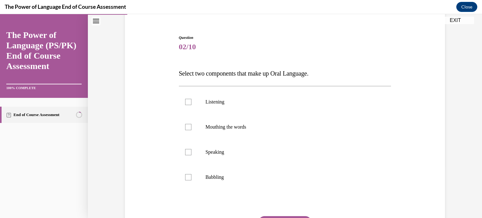
scroll to position [54, 0]
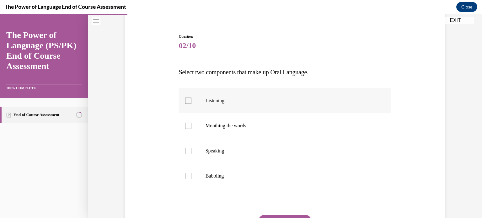
click at [321, 111] on label "Listening" at bounding box center [285, 100] width 213 height 25
click at [192, 104] on input "Listening" at bounding box center [188, 101] width 6 height 6
checkbox input "true"
click at [314, 162] on label "Speaking" at bounding box center [285, 151] width 213 height 25
click at [192, 154] on input "Speaking" at bounding box center [188, 151] width 6 height 6
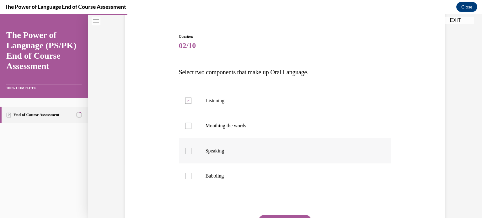
checkbox input "true"
drag, startPoint x: 482, startPoint y: 161, endPoint x: 446, endPoint y: 183, distance: 42.3
click at [446, 183] on div "Question 02/10 Select two components that make up Oral Language. Listening Mout…" at bounding box center [285, 129] width 394 height 299
drag, startPoint x: 479, startPoint y: 195, endPoint x: 294, endPoint y: 216, distance: 185.9
click at [294, 216] on button "SUBMIT" at bounding box center [284, 221] width 53 height 13
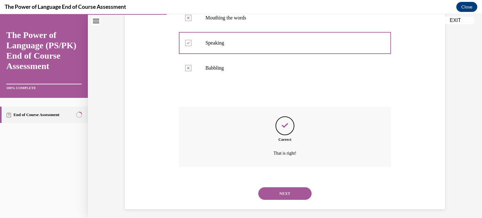
scroll to position [165, 0]
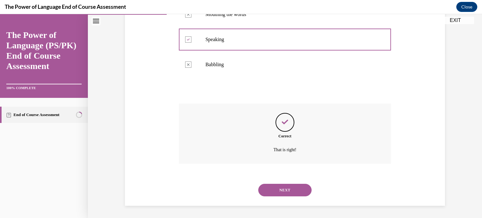
click at [283, 196] on button "NEXT" at bounding box center [284, 190] width 53 height 13
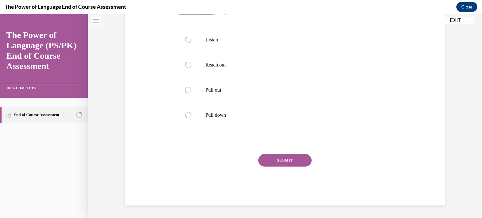
scroll to position [0, 0]
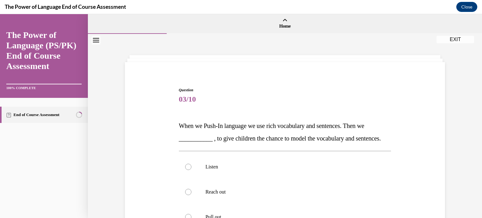
drag, startPoint x: 477, startPoint y: 147, endPoint x: 401, endPoint y: 184, distance: 84.4
click at [401, 184] on div "Question 03/10 When we Push-In language we use rich vocabulary and sentences. T…" at bounding box center [285, 200] width 324 height 264
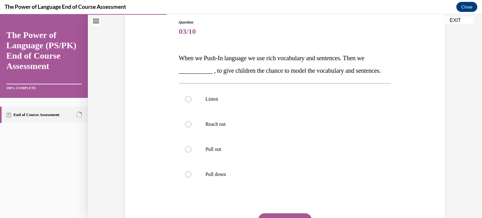
scroll to position [86, 0]
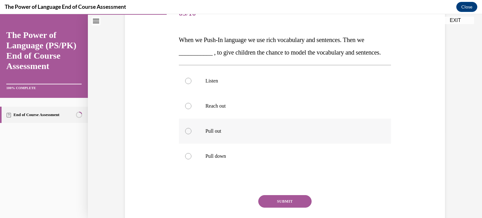
click at [228, 144] on label "Pull out" at bounding box center [285, 131] width 213 height 25
click at [192, 134] on input "Pull out" at bounding box center [188, 131] width 6 height 6
radio input "true"
click at [284, 208] on button "SUBMIT" at bounding box center [284, 201] width 53 height 13
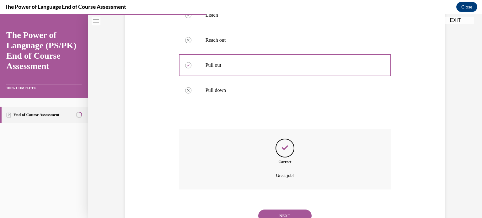
scroll to position [190, 0]
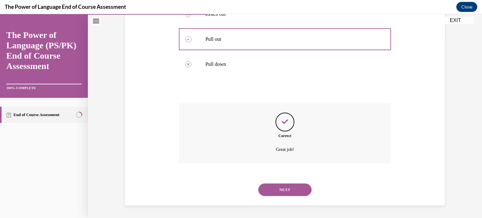
click at [284, 188] on button "NEXT" at bounding box center [284, 190] width 53 height 13
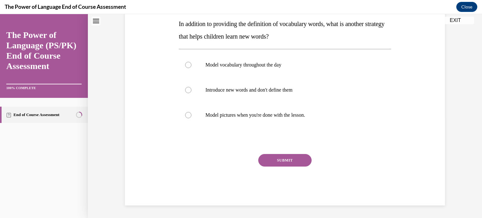
scroll to position [0, 0]
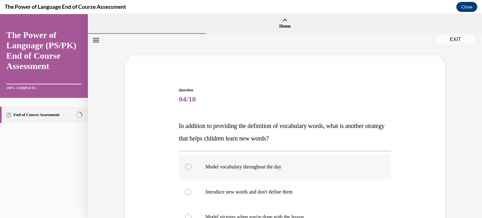
click at [291, 167] on p "Model vocabulary throughout the day" at bounding box center [291, 167] width 170 height 6
click at [192, 167] on input "Model vocabulary throughout the day" at bounding box center [188, 167] width 6 height 6
radio input "true"
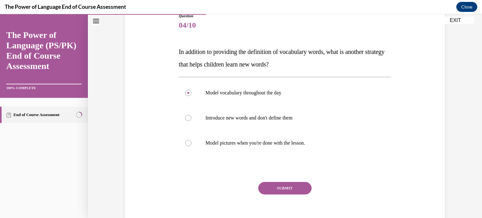
scroll to position [75, 0]
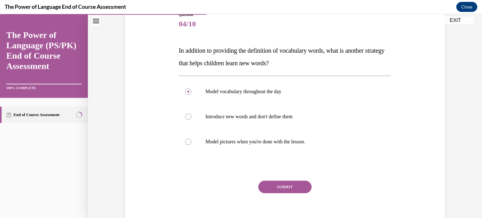
click at [289, 188] on button "SUBMIT" at bounding box center [284, 187] width 53 height 13
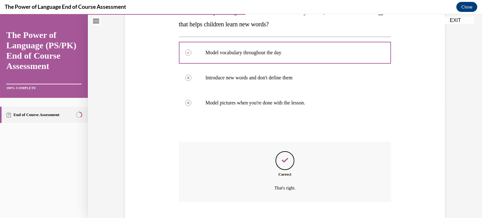
scroll to position [153, 0]
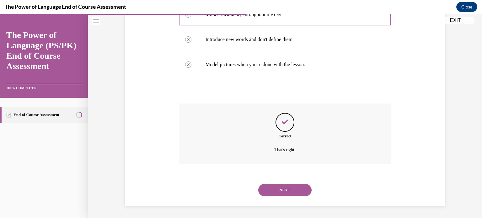
click at [281, 188] on button "NEXT" at bounding box center [284, 190] width 53 height 13
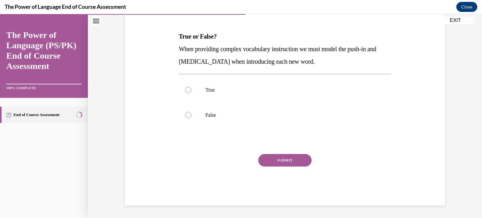
scroll to position [0, 0]
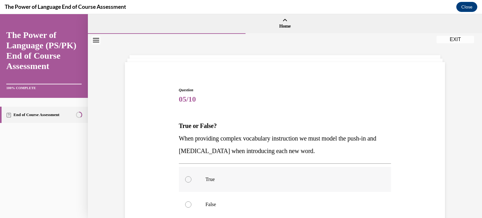
click at [281, 188] on label "True" at bounding box center [285, 179] width 213 height 25
click at [192, 183] on input "True" at bounding box center [188, 180] width 6 height 6
radio input "true"
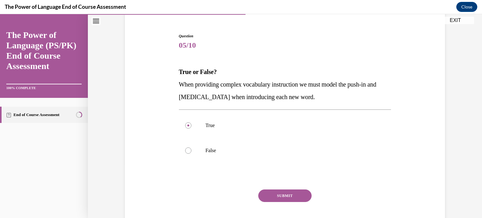
scroll to position [55, 0]
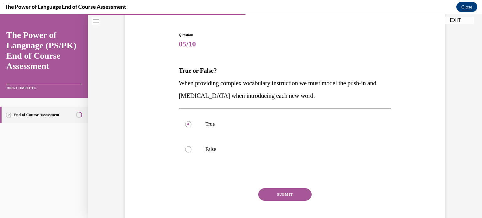
click at [283, 193] on button "SUBMIT" at bounding box center [284, 194] width 53 height 13
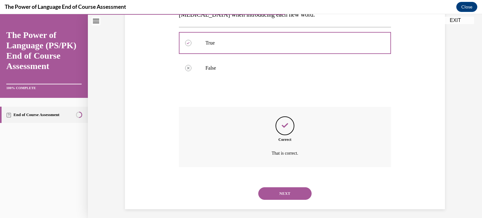
scroll to position [140, 0]
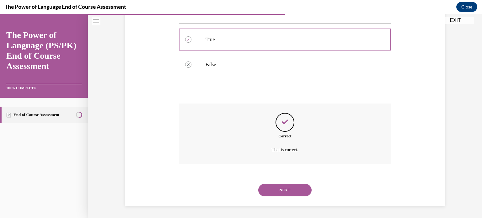
click at [283, 193] on button "NEXT" at bounding box center [284, 190] width 53 height 13
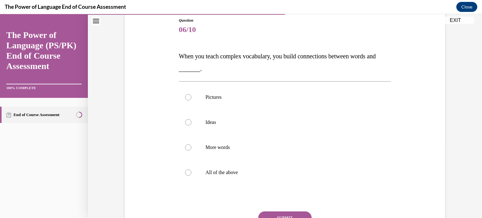
scroll to position [71, 0]
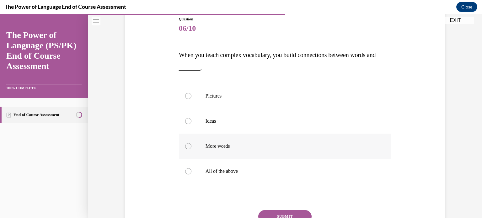
click at [303, 140] on label "More words" at bounding box center [285, 146] width 213 height 25
click at [192, 143] on input "More words" at bounding box center [188, 146] width 6 height 6
radio input "true"
click at [285, 212] on button "SUBMIT" at bounding box center [284, 216] width 53 height 13
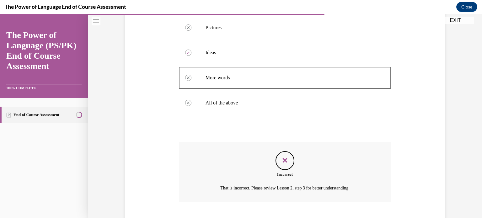
scroll to position [178, 0]
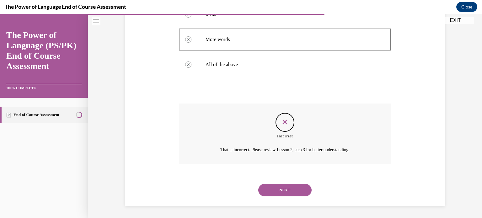
click at [286, 191] on button "NEXT" at bounding box center [284, 190] width 53 height 13
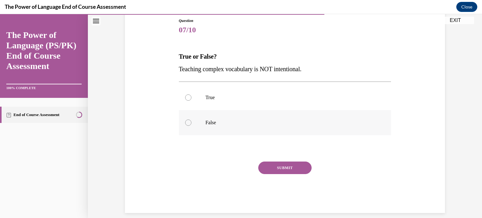
click at [244, 117] on label "False" at bounding box center [285, 122] width 213 height 25
click at [192, 120] on input "False" at bounding box center [188, 123] width 6 height 6
radio input "true"
click at [271, 163] on button "SUBMIT" at bounding box center [284, 168] width 53 height 13
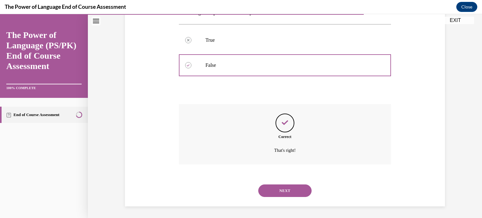
scroll to position [128, 0]
click at [277, 185] on button "NEXT" at bounding box center [284, 190] width 53 height 13
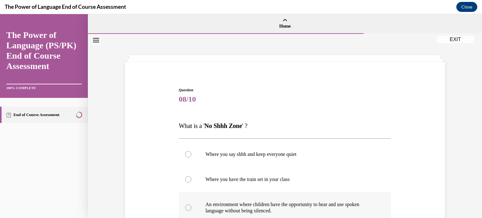
click at [349, 205] on p "An environment where children have the opportunity to hear and use spoken langu…" at bounding box center [291, 208] width 170 height 13
click at [192, 205] on input "An environment where children have the opportunity to hear and use spoken langu…" at bounding box center [188, 208] width 6 height 6
radio input "true"
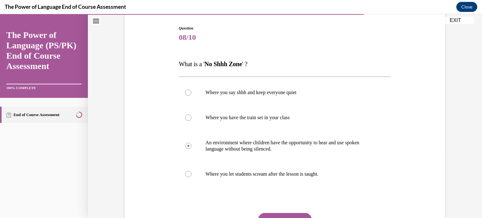
scroll to position [121, 0]
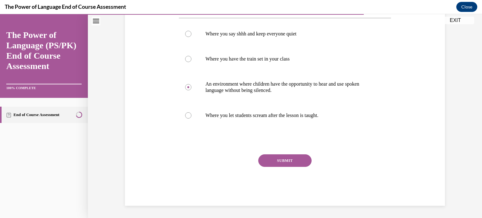
click at [277, 164] on button "SUBMIT" at bounding box center [284, 161] width 53 height 13
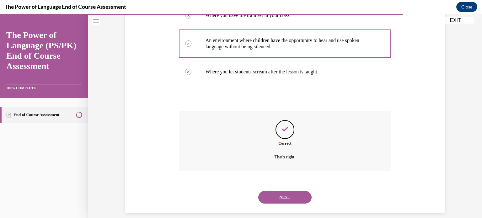
scroll to position [171, 0]
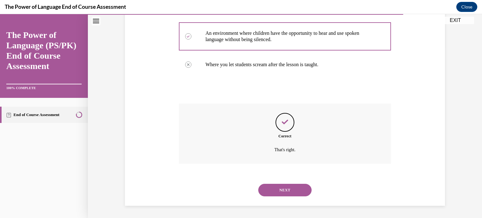
click at [283, 187] on button "NEXT" at bounding box center [284, 190] width 53 height 13
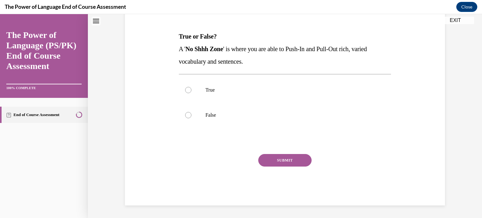
scroll to position [0, 0]
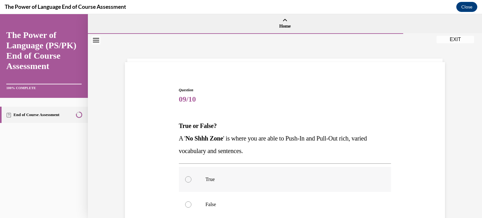
click at [361, 184] on label "True" at bounding box center [285, 179] width 213 height 25
click at [192, 183] on input "True" at bounding box center [188, 180] width 6 height 6
radio input "true"
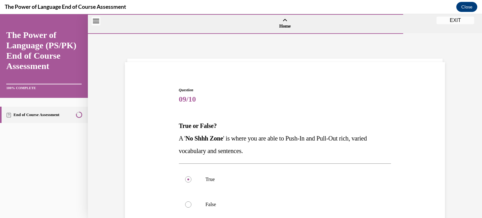
scroll to position [89, 0]
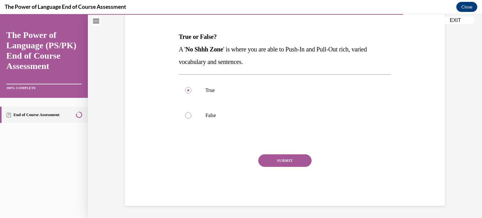
click at [287, 166] on button "SUBMIT" at bounding box center [284, 161] width 53 height 13
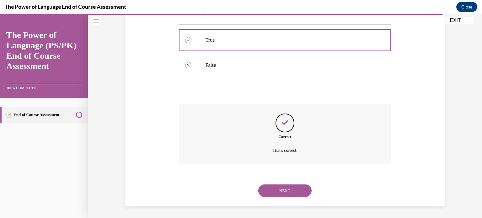
scroll to position [140, 0]
click at [285, 190] on button "NEXT" at bounding box center [284, 190] width 53 height 13
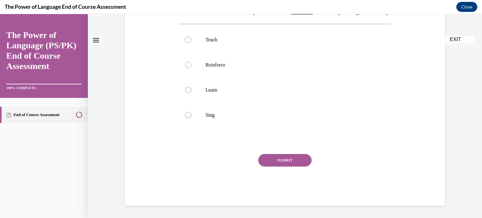
scroll to position [0, 0]
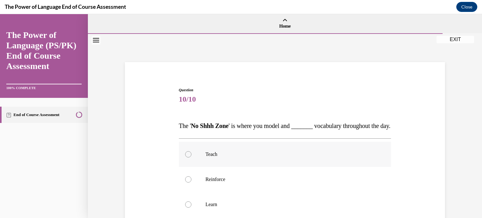
click at [281, 158] on p "Teach" at bounding box center [291, 154] width 170 height 6
click at [192, 158] on input "Teach" at bounding box center [188, 154] width 6 height 6
radio input "true"
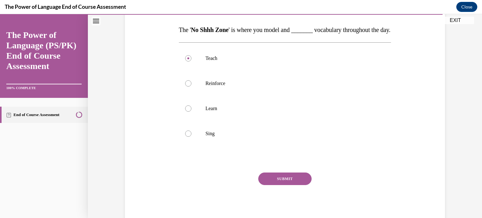
scroll to position [102, 0]
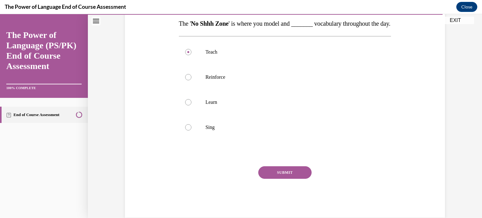
click at [299, 179] on button "SUBMIT" at bounding box center [284, 172] width 53 height 13
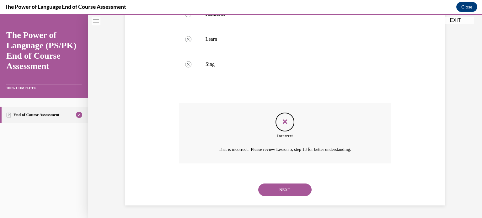
scroll to position [178, 0]
click at [295, 187] on button "NEXT" at bounding box center [284, 190] width 53 height 13
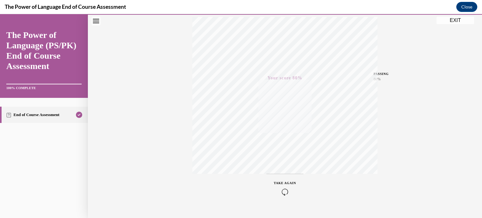
scroll to position [117, 0]
click at [465, 20] on button "EXIT" at bounding box center [456, 21] width 38 height 8
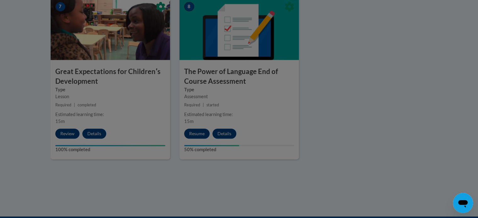
click at [198, 132] on div at bounding box center [239, 109] width 478 height 218
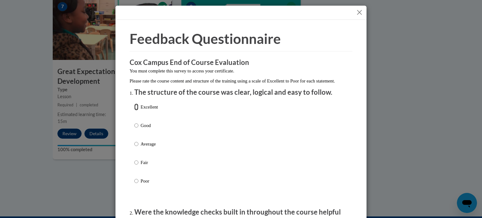
click at [135, 111] on input "Excellent" at bounding box center [136, 107] width 4 height 7
radio input "true"
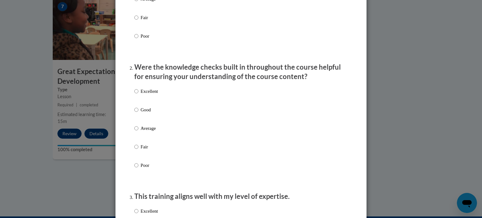
scroll to position [141, 0]
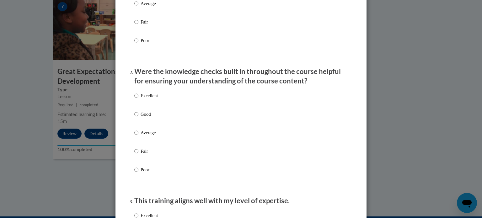
click at [191, 108] on div "Excellent Good Average Fair Poor" at bounding box center [241, 140] width 214 height 102
click at [134, 99] on input "Excellent" at bounding box center [136, 95] width 4 height 7
radio input "true"
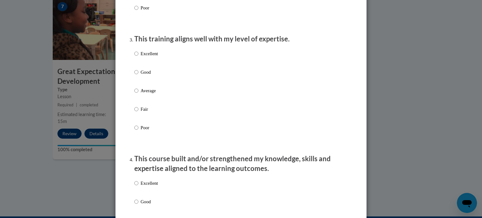
scroll to position [276, 0]
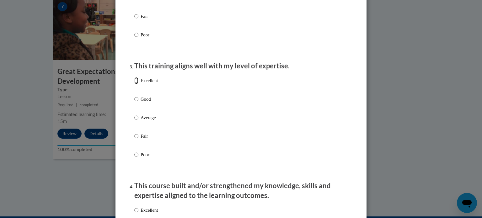
click at [134, 84] on input "Excellent" at bounding box center [136, 80] width 4 height 7
radio input "true"
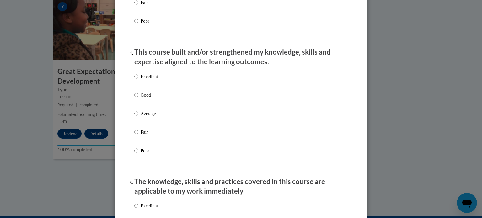
scroll to position [427, 0]
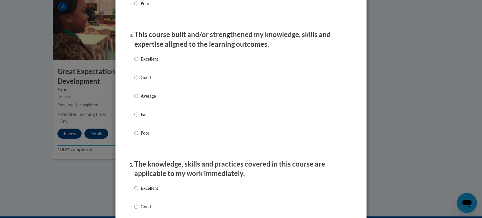
click at [187, 67] on div "Excellent Good Average Fair Poor" at bounding box center [241, 103] width 214 height 102
click at [134, 63] on input "Excellent" at bounding box center [136, 59] width 4 height 7
radio input "true"
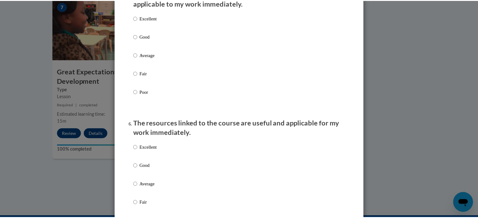
scroll to position [593, 0]
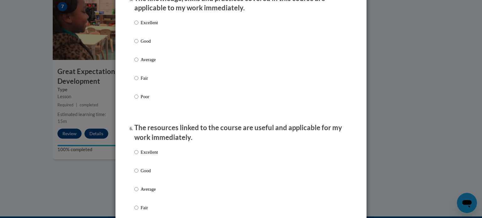
click at [226, 31] on div "Excellent Good Average Fair Poor" at bounding box center [241, 67] width 214 height 102
click at [135, 26] on input "Excellent" at bounding box center [136, 22] width 4 height 7
radio input "true"
click at [134, 156] on input "Excellent" at bounding box center [136, 152] width 4 height 7
radio input "true"
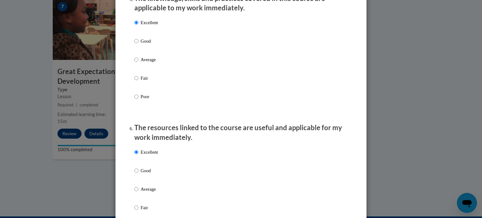
drag, startPoint x: 477, startPoint y: 121, endPoint x: 481, endPoint y: 151, distance: 29.8
click at [477, 151] on div "Feedback Questionnaire Rate Course Comments Cox Campus End of Course Evaluation…" at bounding box center [241, 109] width 482 height 218
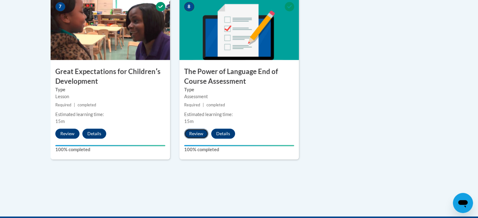
click at [195, 135] on button "Review" at bounding box center [196, 134] width 24 height 10
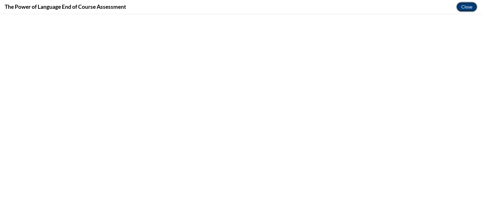
click at [466, 5] on button "Close" at bounding box center [467, 7] width 21 height 10
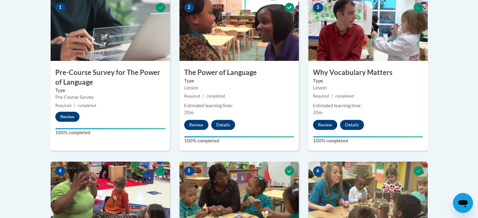
scroll to position [0, 0]
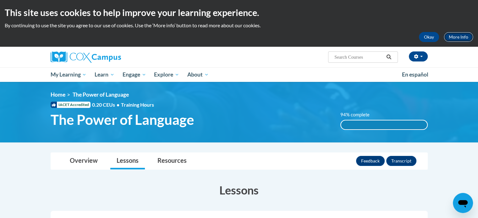
click at [465, 40] on link "More Info" at bounding box center [458, 37] width 30 height 10
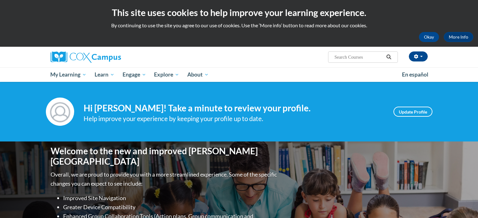
click at [427, 37] on button "Okay" at bounding box center [429, 37] width 20 height 10
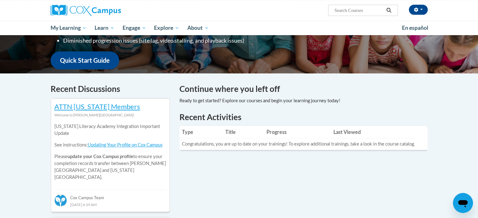
scroll to position [139, 0]
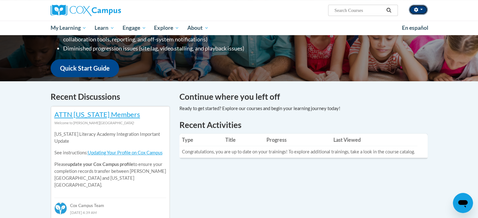
click at [419, 12] on button "button" at bounding box center [418, 10] width 19 height 10
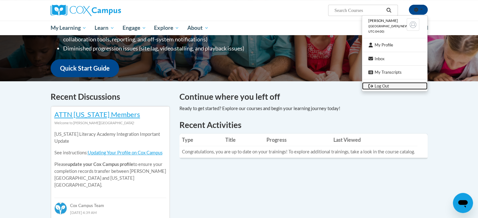
click at [405, 84] on link "Log Out" at bounding box center [394, 86] width 65 height 8
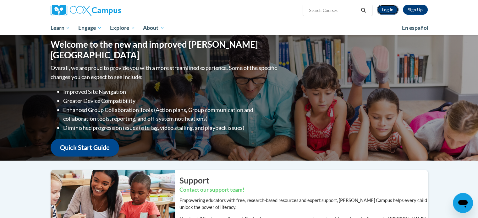
click at [389, 8] on link "Log In" at bounding box center [388, 10] width 22 height 10
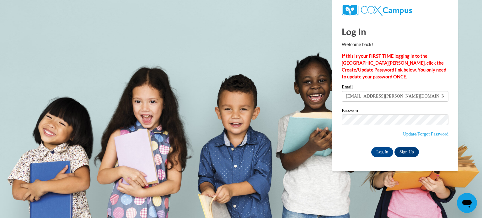
click at [406, 97] on input "jaila.a.austin@gmail.com" at bounding box center [395, 96] width 107 height 11
type input "j"
type input "[EMAIL_ADDRESS][DOMAIN_NAME]"
click at [416, 137] on span "Update/Forgot Password" at bounding box center [426, 134] width 46 height 7
click at [418, 133] on link "Update/Forgot Password" at bounding box center [426, 134] width 46 height 5
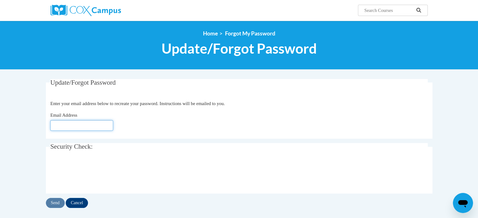
click at [75, 127] on input "Email Address" at bounding box center [81, 125] width 63 height 11
type input "[EMAIL_ADDRESS][DOMAIN_NAME]"
click at [53, 203] on input "Send" at bounding box center [55, 203] width 19 height 10
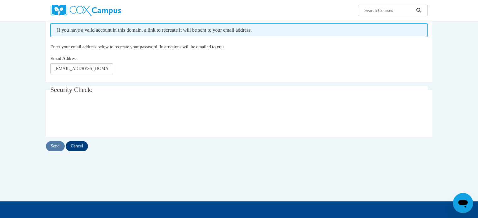
scroll to position [77, 0]
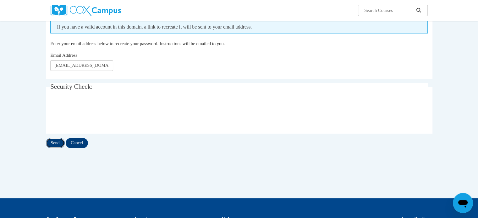
click at [50, 144] on input "Send" at bounding box center [55, 143] width 19 height 10
click at [109, 69] on input "[EMAIL_ADDRESS][DOMAIN_NAME]" at bounding box center [81, 65] width 63 height 11
click at [151, 66] on div "Email Address [EMAIL_ADDRESS][DOMAIN_NAME]" at bounding box center [238, 61] width 377 height 19
click at [88, 143] on input "Cancel" at bounding box center [77, 143] width 22 height 10
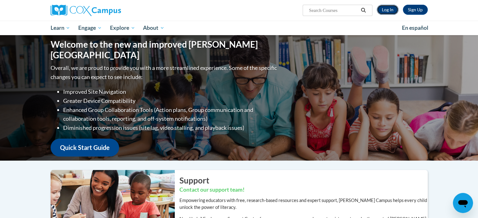
click at [379, 12] on link "Log In" at bounding box center [388, 10] width 22 height 10
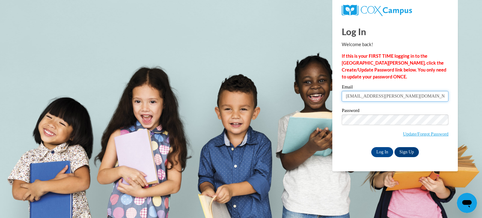
click at [418, 97] on input "[EMAIL_ADDRESS][PERSON_NAME][DOMAIN_NAME]" at bounding box center [395, 96] width 107 height 11
type input "j"
type input "m"
type input "[EMAIL_ADDRESS][DOMAIN_NAME]"
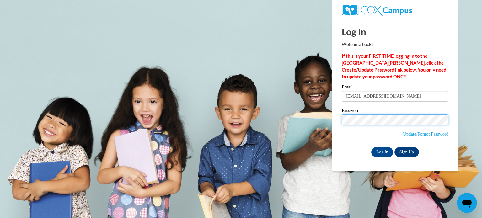
click at [372, 147] on input "Log In" at bounding box center [383, 152] width 22 height 10
